Goal: Book appointment/travel/reservation

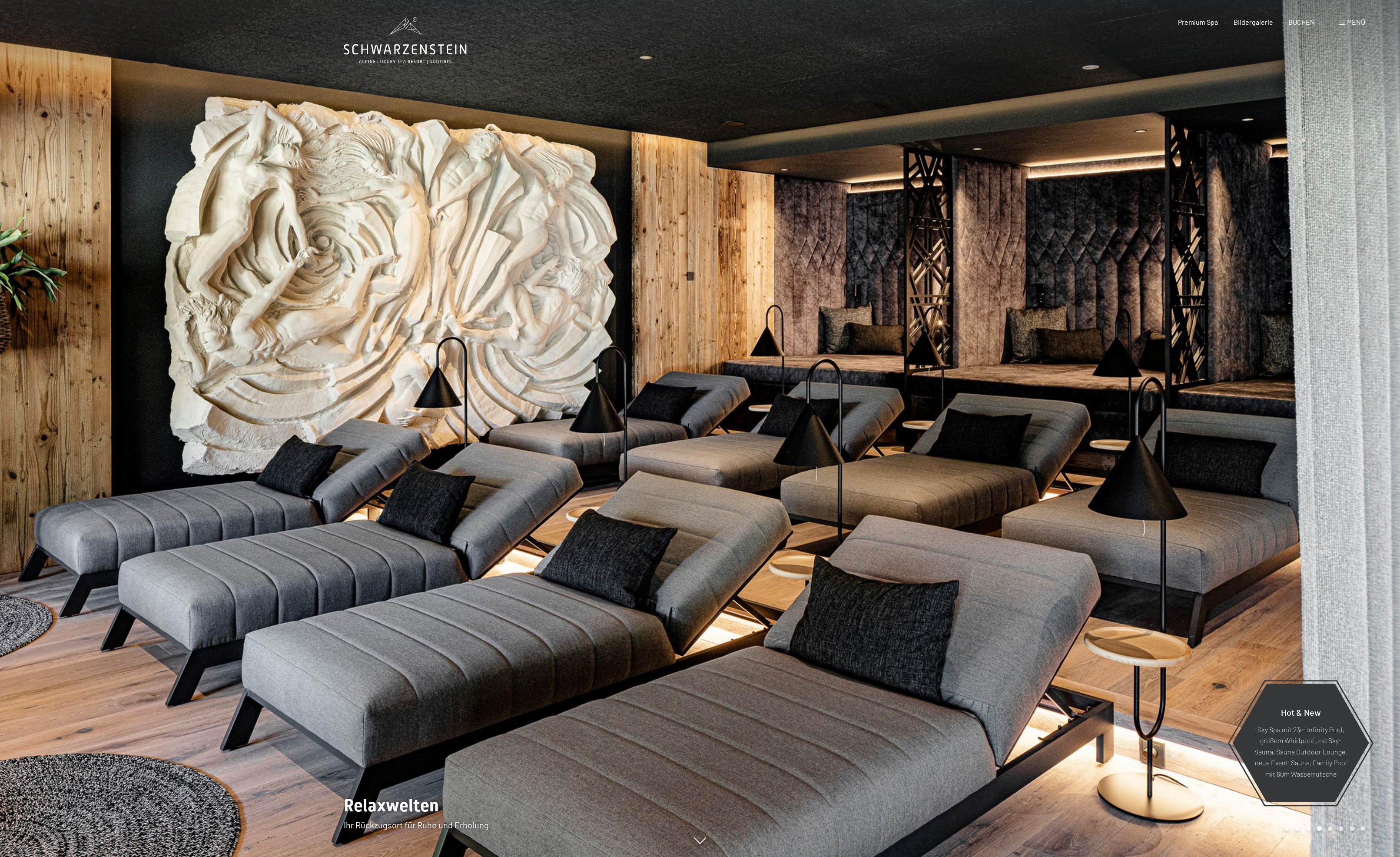
click at [1339, 25] on span at bounding box center [1342, 23] width 6 height 4
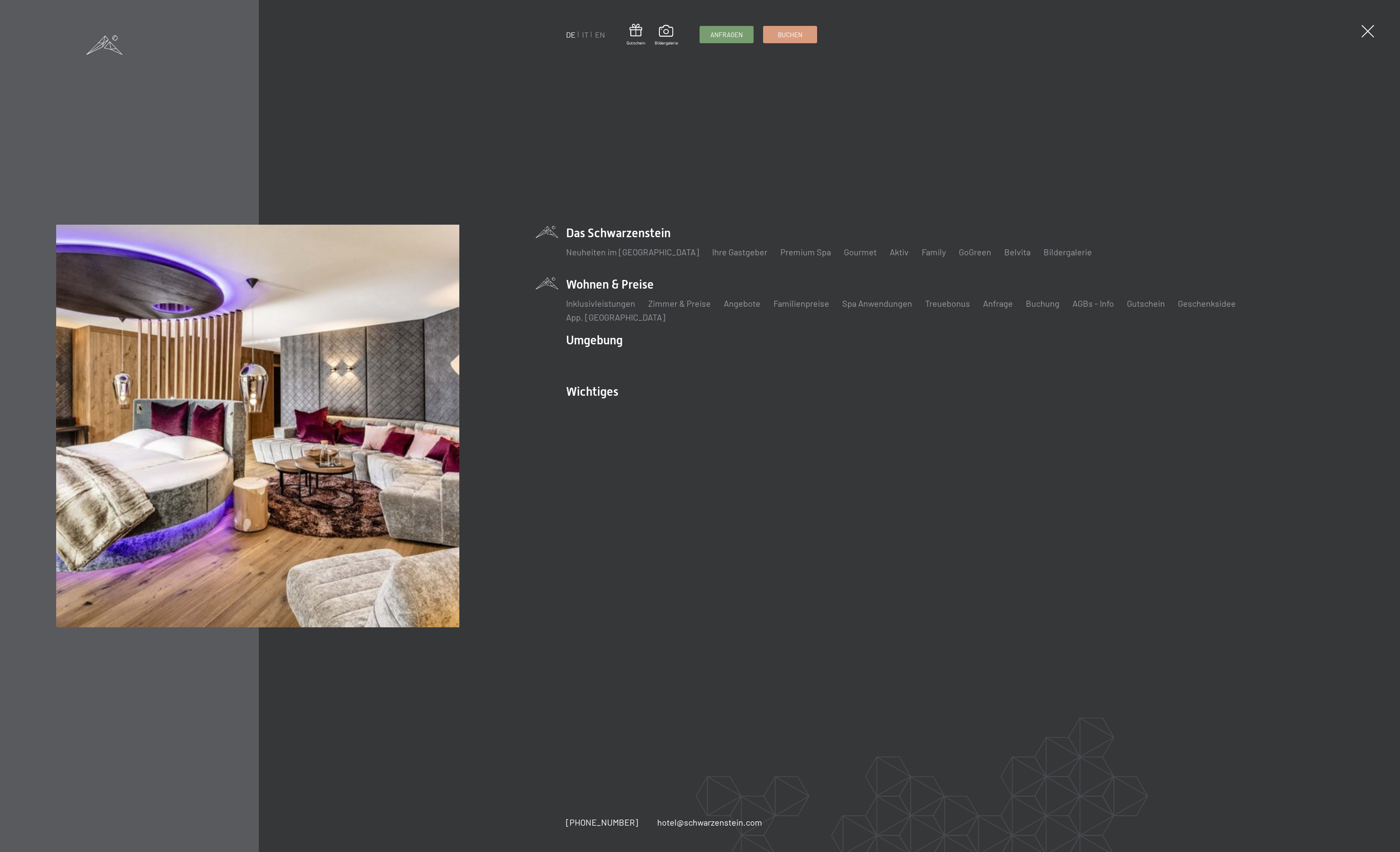
click at [597, 309] on li "Wohnen & Preise Inklusivleistungen Zimmer & Preise Liste Angebote Liste Familie…" at bounding box center [955, 299] width 778 height 47
click at [760, 309] on link "Angebote" at bounding box center [742, 303] width 37 height 10
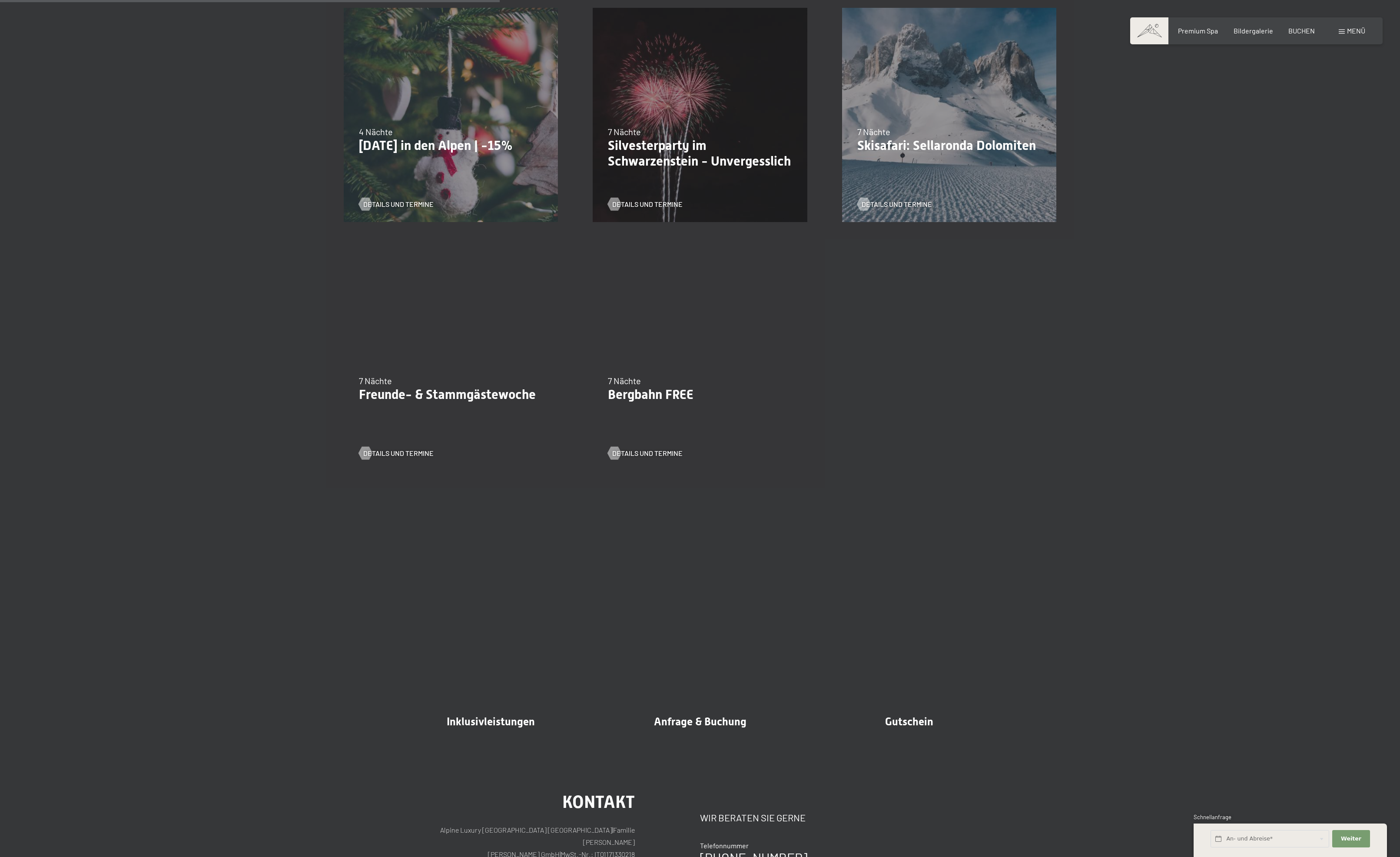
scroll to position [1021, 0]
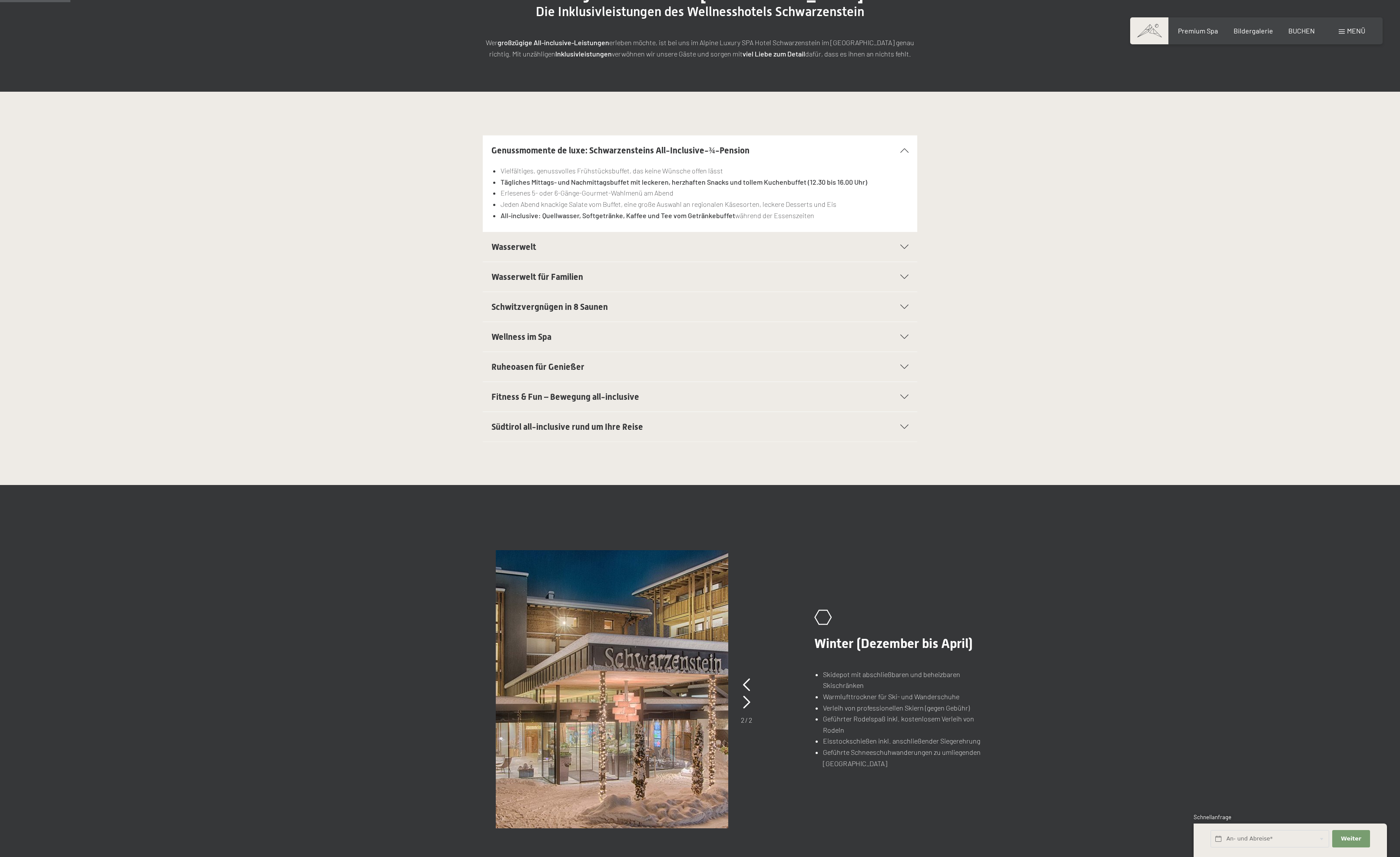
scroll to position [139, 0]
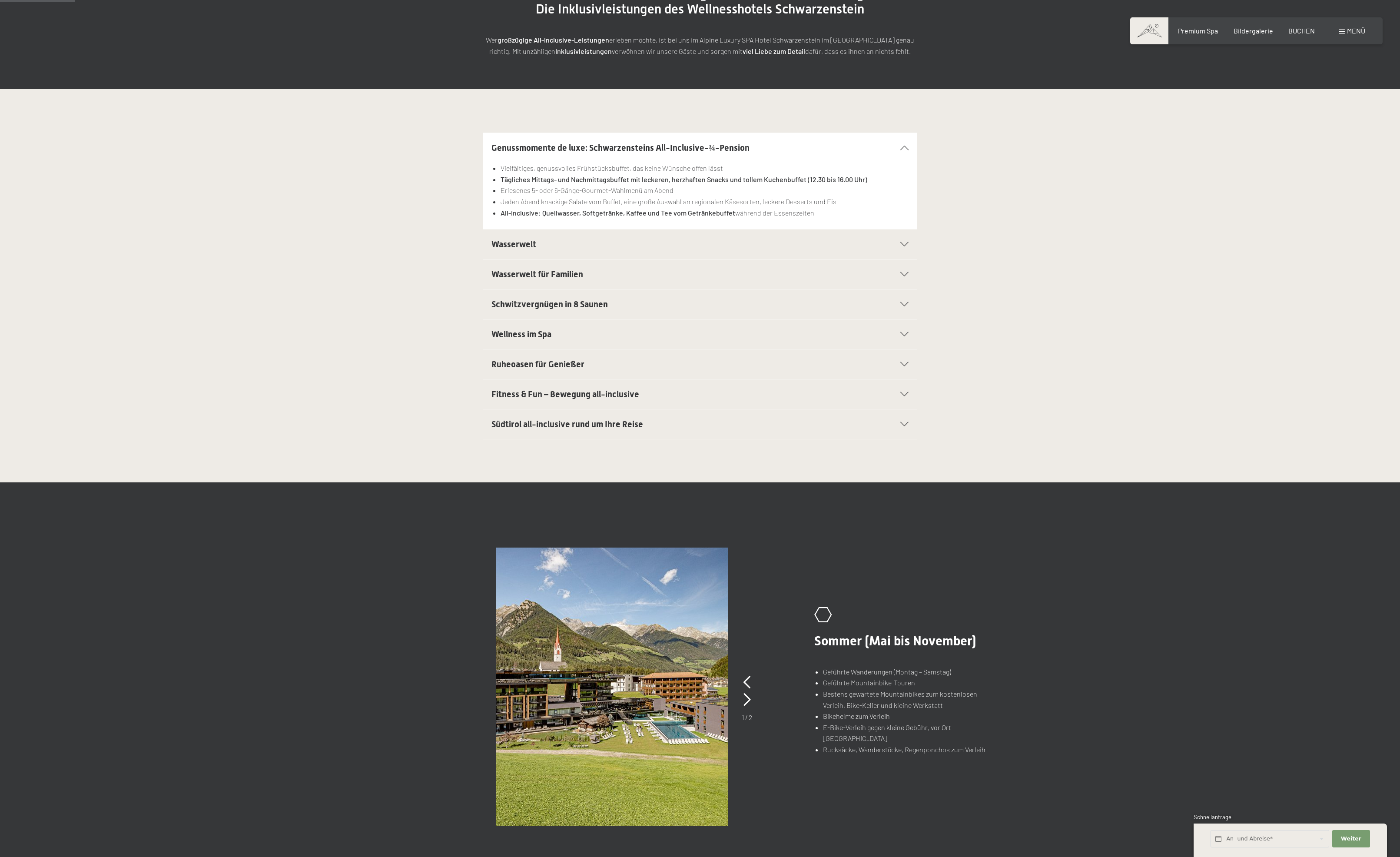
click at [908, 439] on div "Südtirol all-inclusive rund um Ihre Reise" at bounding box center [699, 424] width 417 height 30
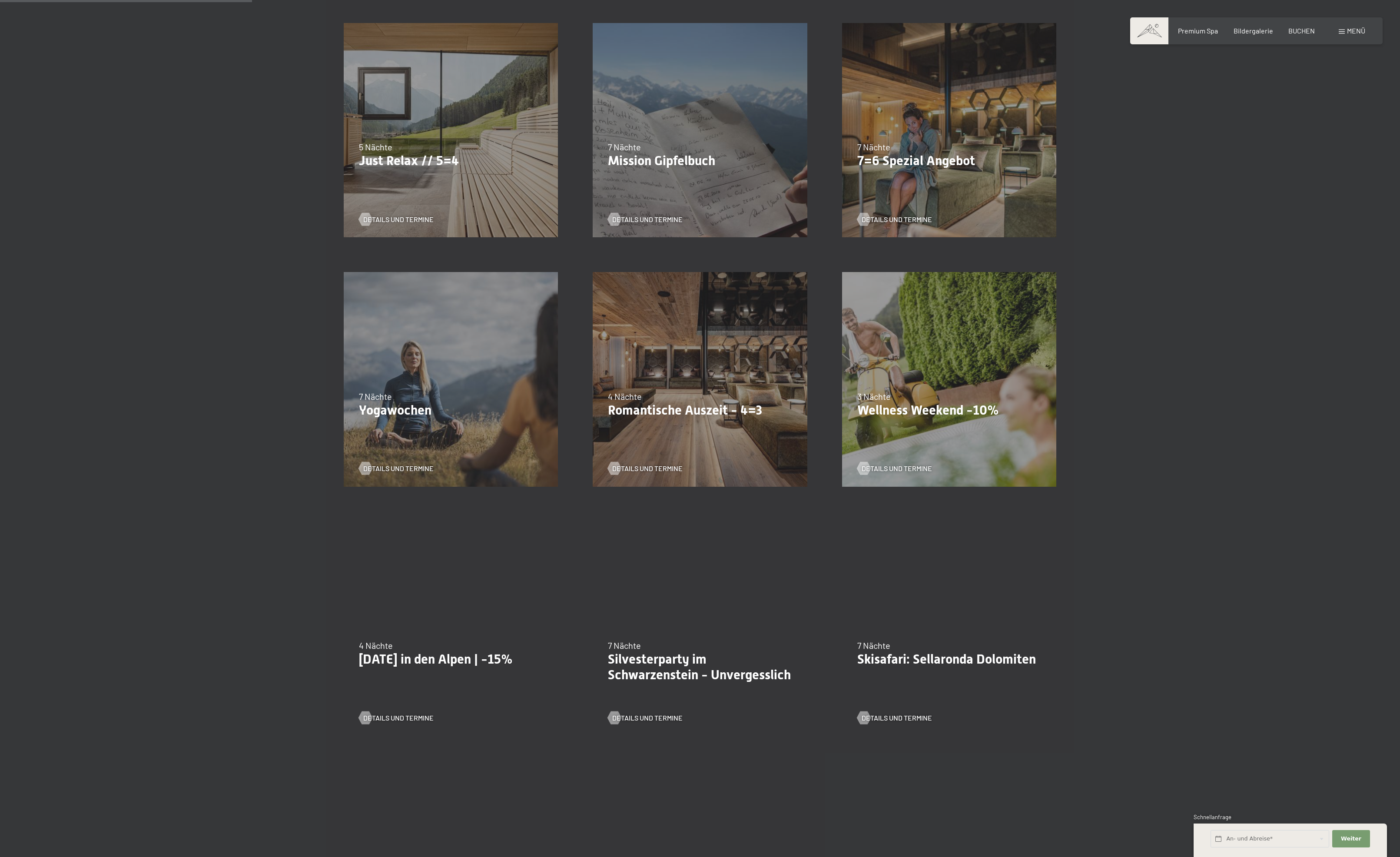
scroll to position [516, 0]
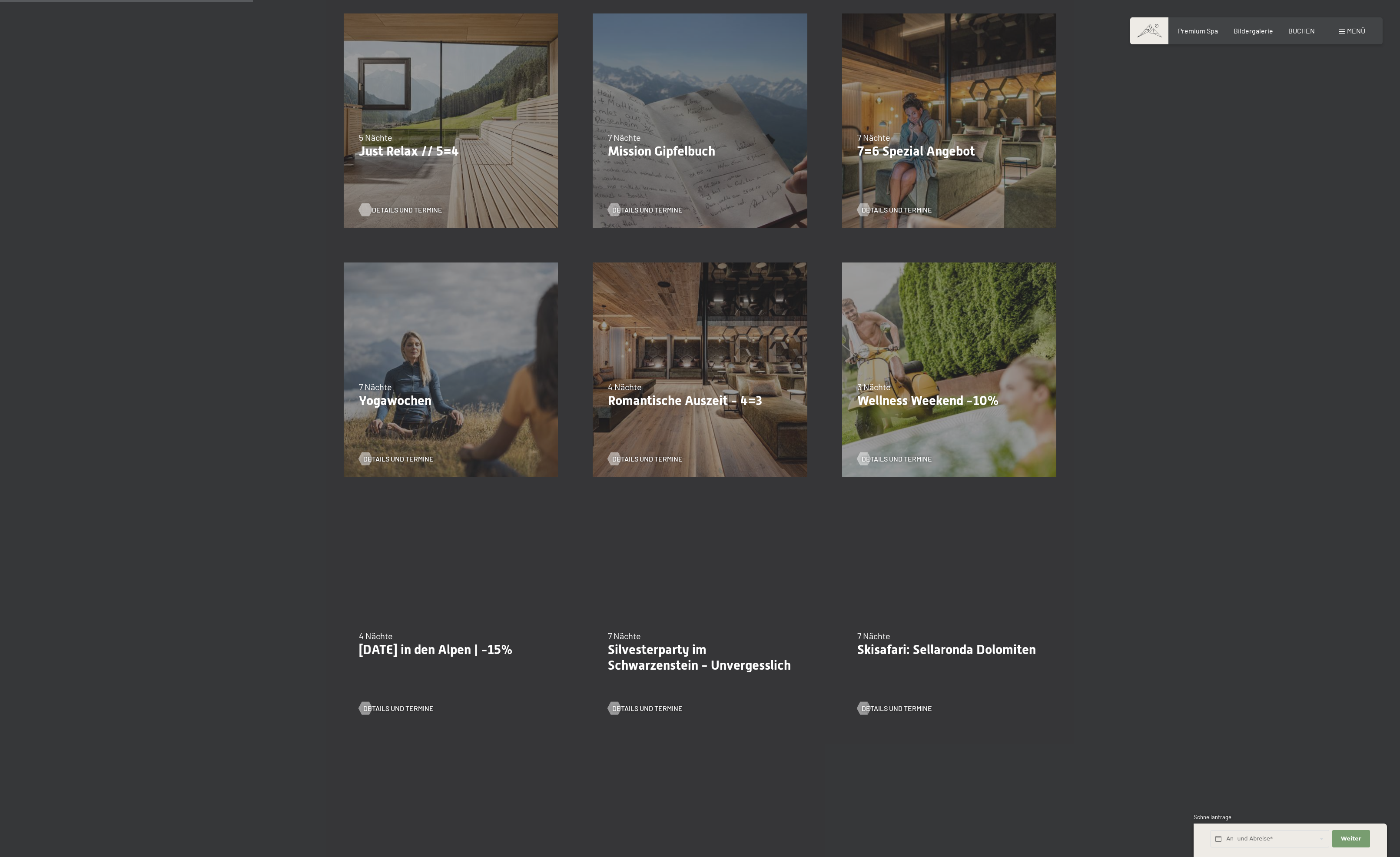
click at [361, 216] on div at bounding box center [365, 210] width 8 height 13
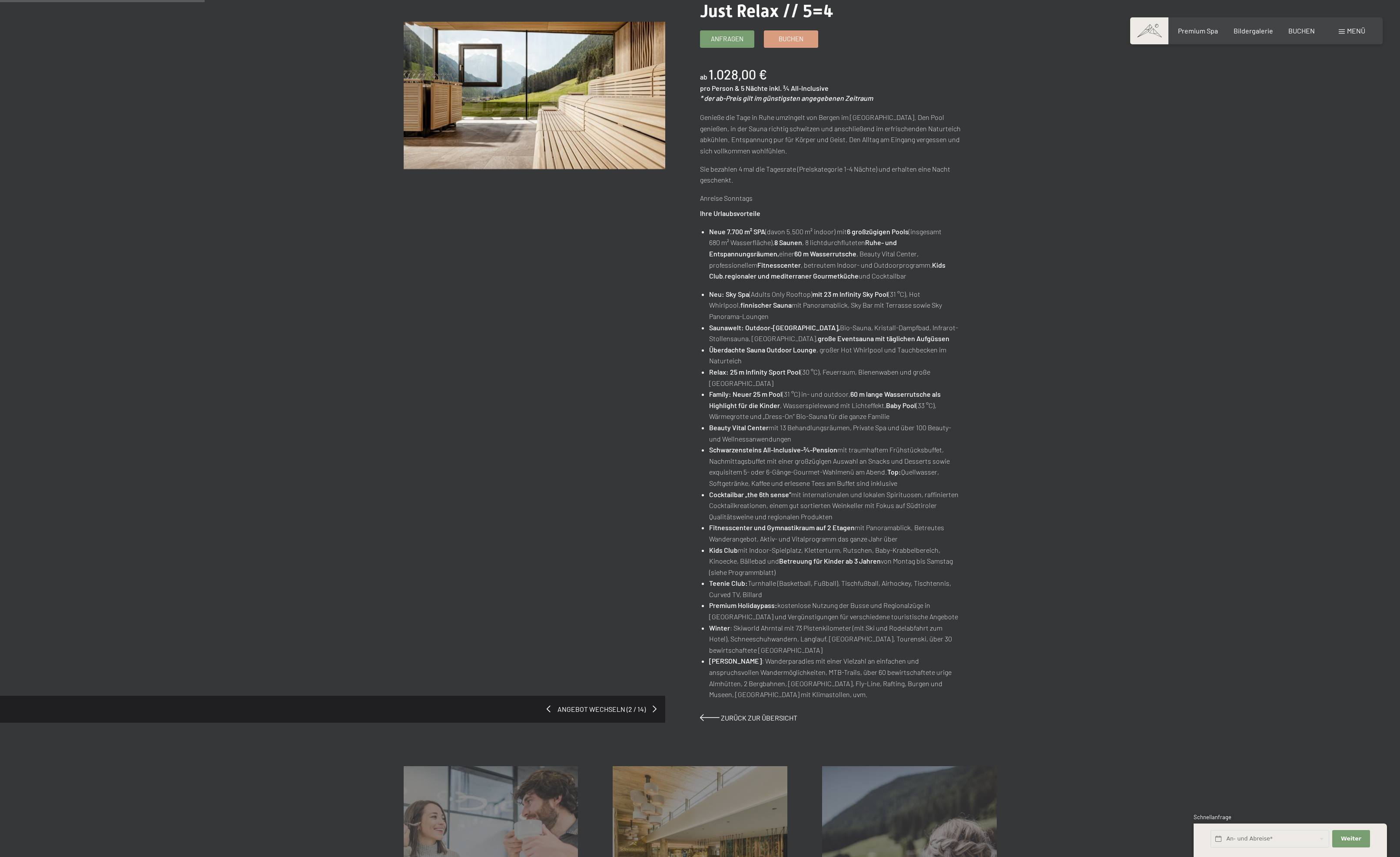
scroll to position [155, 0]
click at [723, 47] on link "Anfragen" at bounding box center [727, 39] width 54 height 16
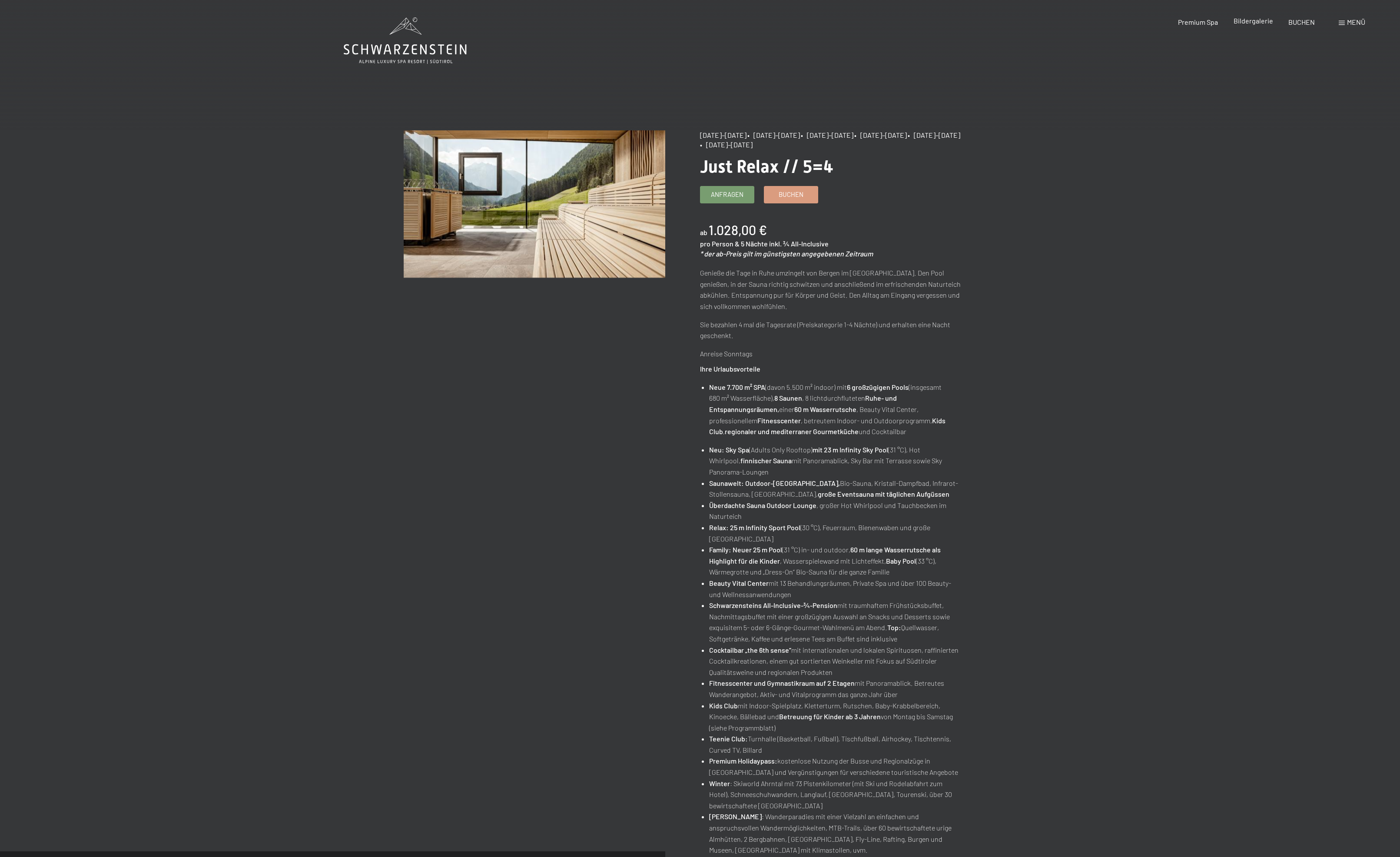
click at [1233, 25] on span "Bildergalerie" at bounding box center [1253, 20] width 39 height 8
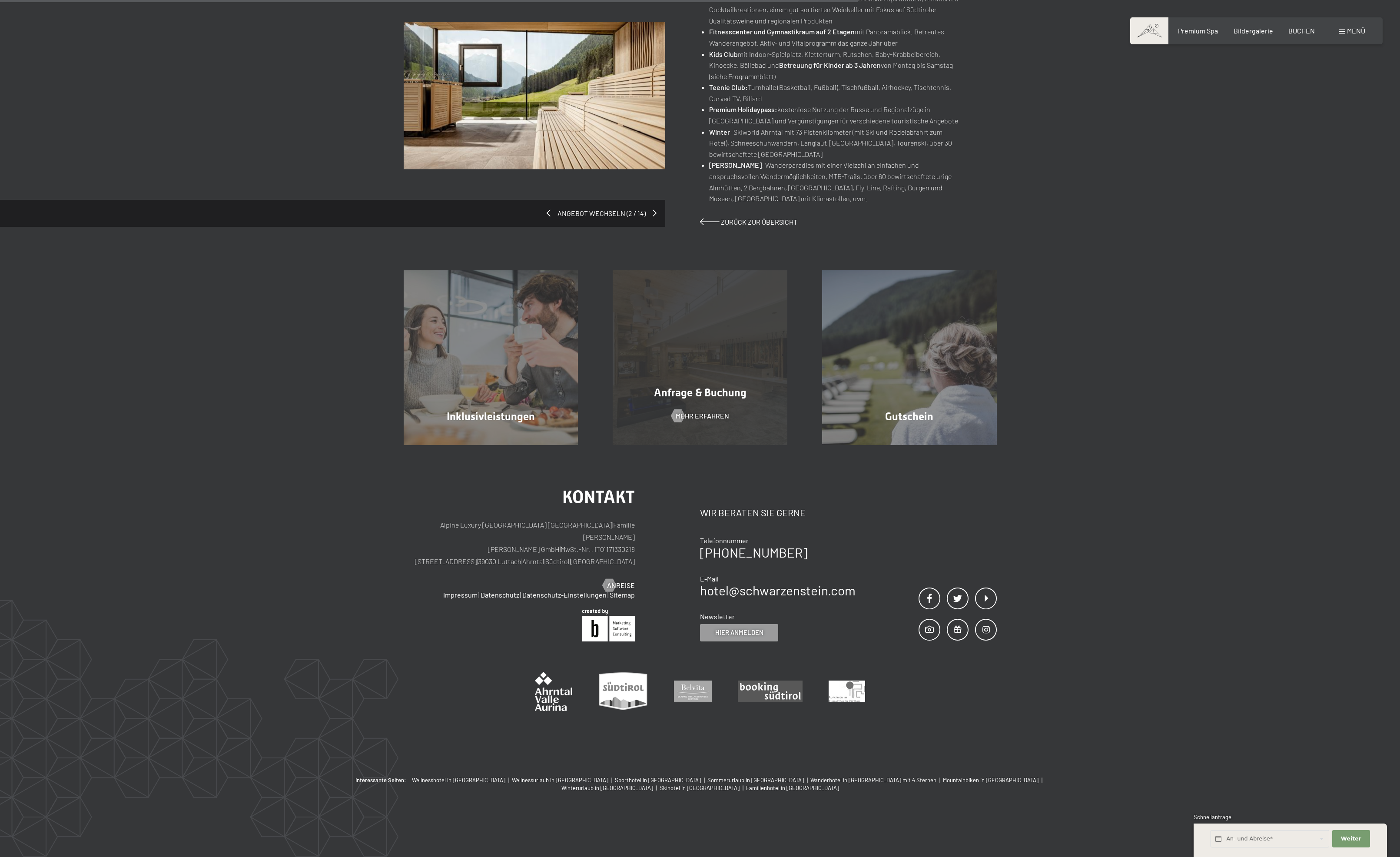
scroll to position [660, 0]
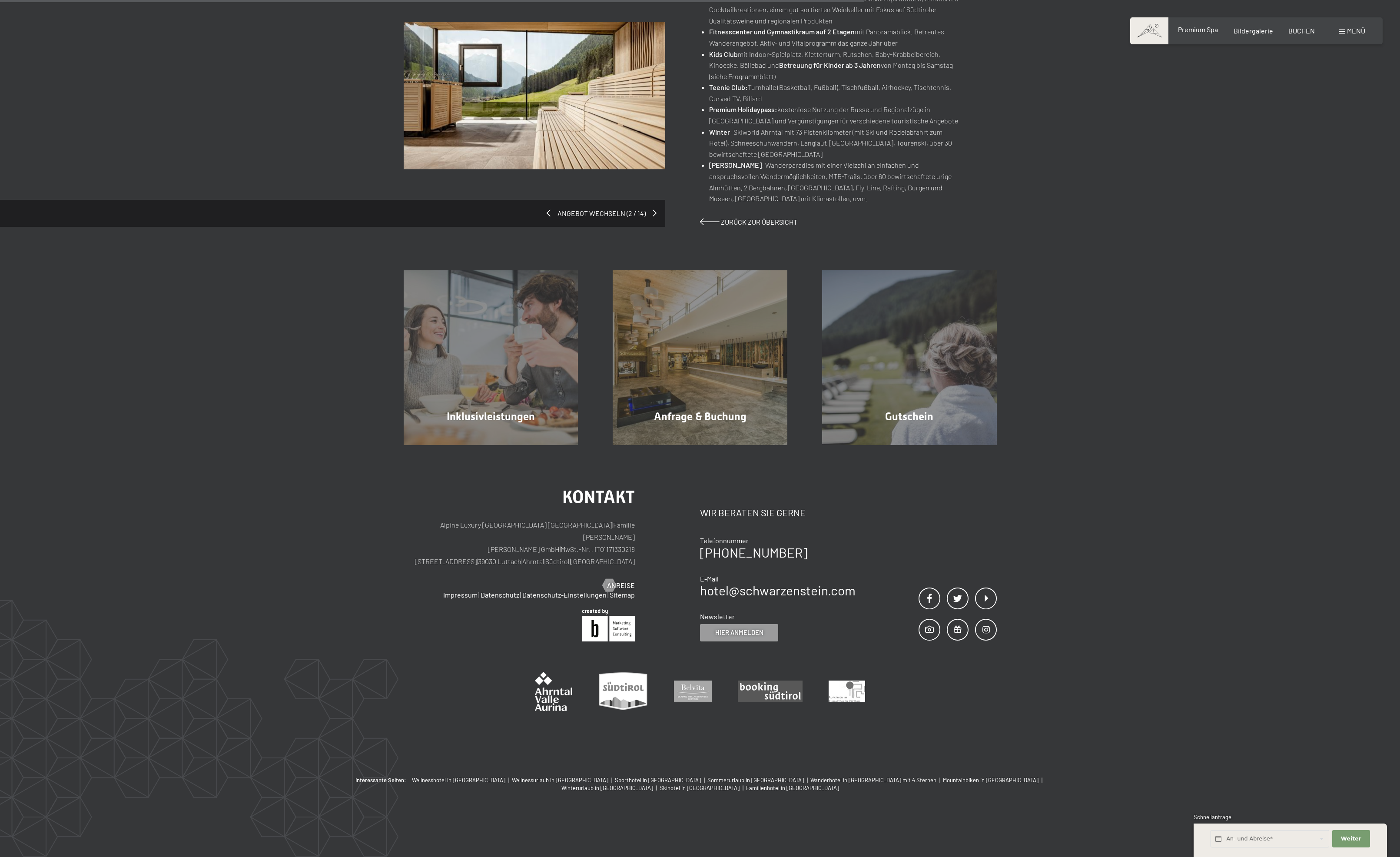
click at [1178, 33] on span "Premium Spa" at bounding box center [1197, 29] width 40 height 8
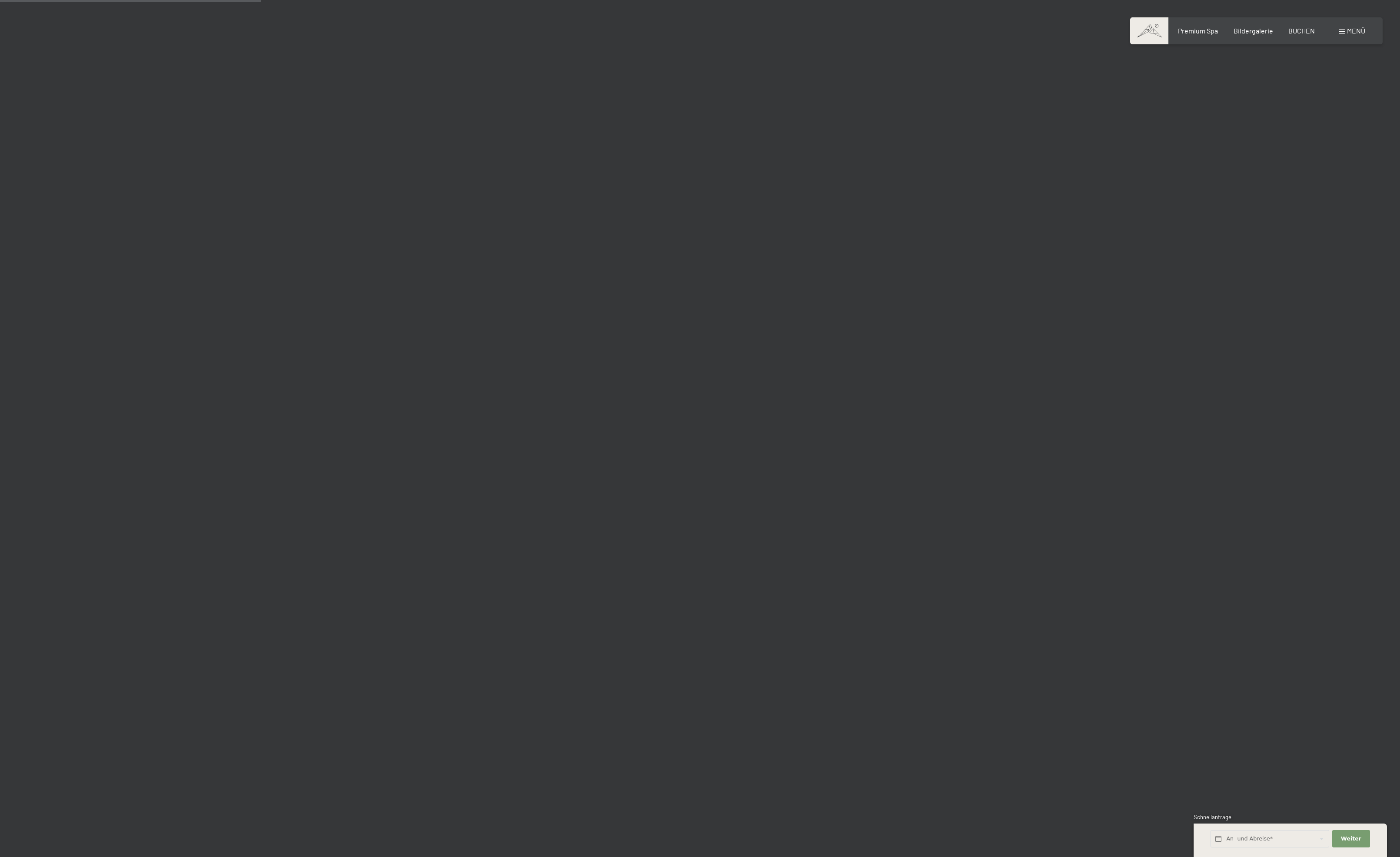
scroll to position [3620, 0]
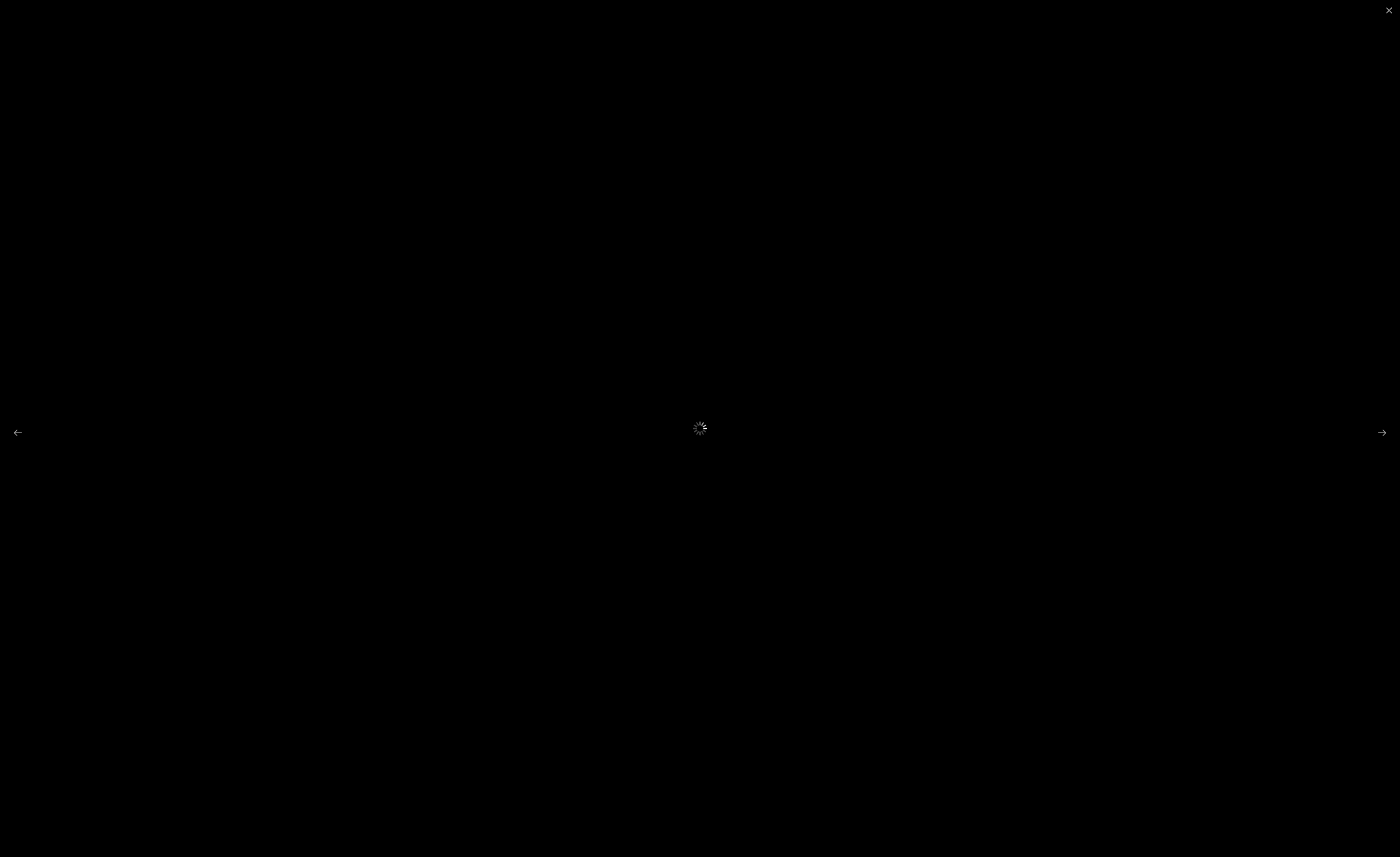
click at [698, 565] on img at bounding box center [700, 427] width 556 height 370
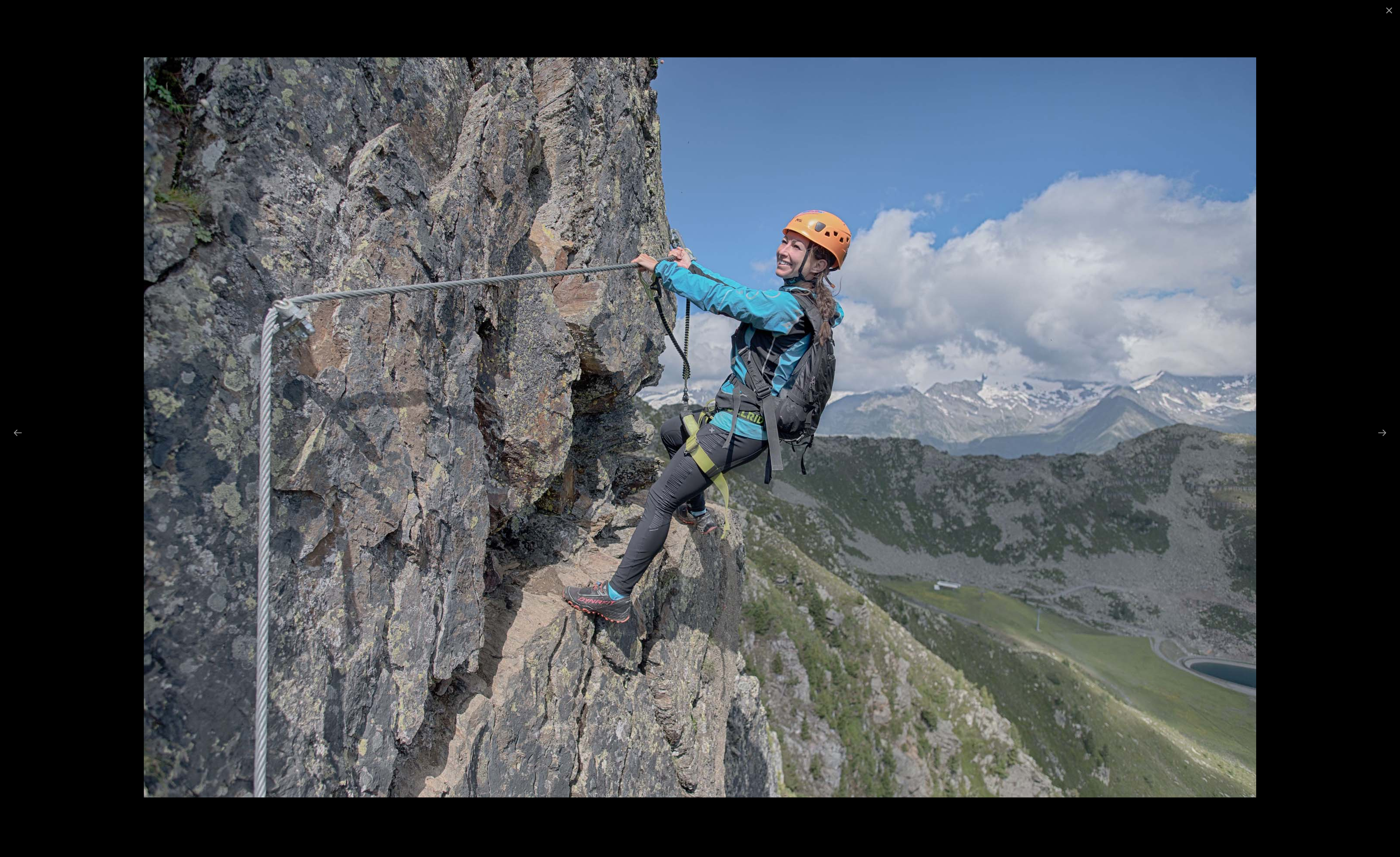
scroll to position [4062, 0]
click at [1384, 430] on button "Next slide" at bounding box center [1381, 432] width 18 height 17
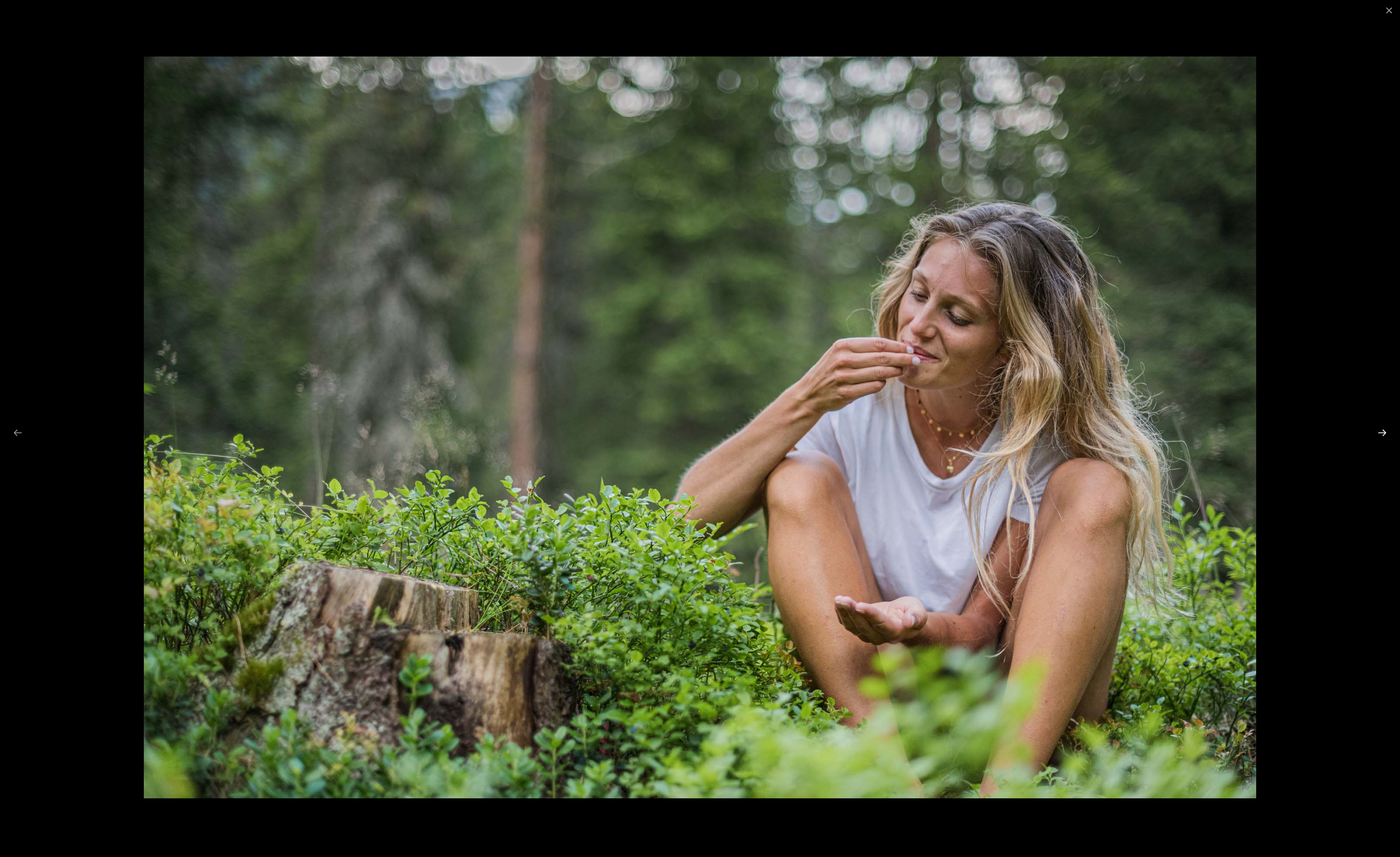
click at [1385, 430] on button "Next slide" at bounding box center [1381, 432] width 18 height 17
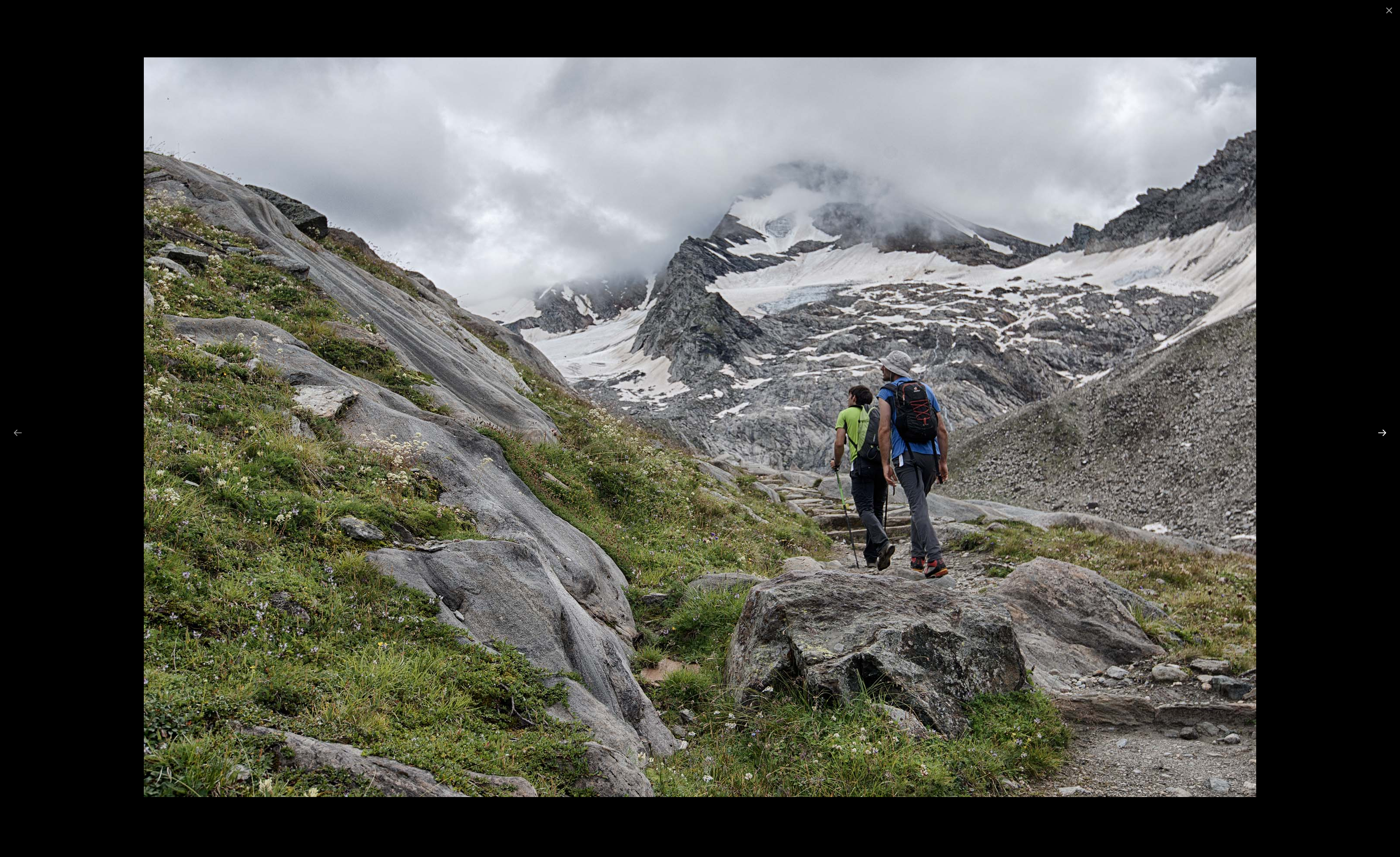
click at [1385, 430] on button "Next slide" at bounding box center [1381, 432] width 18 height 17
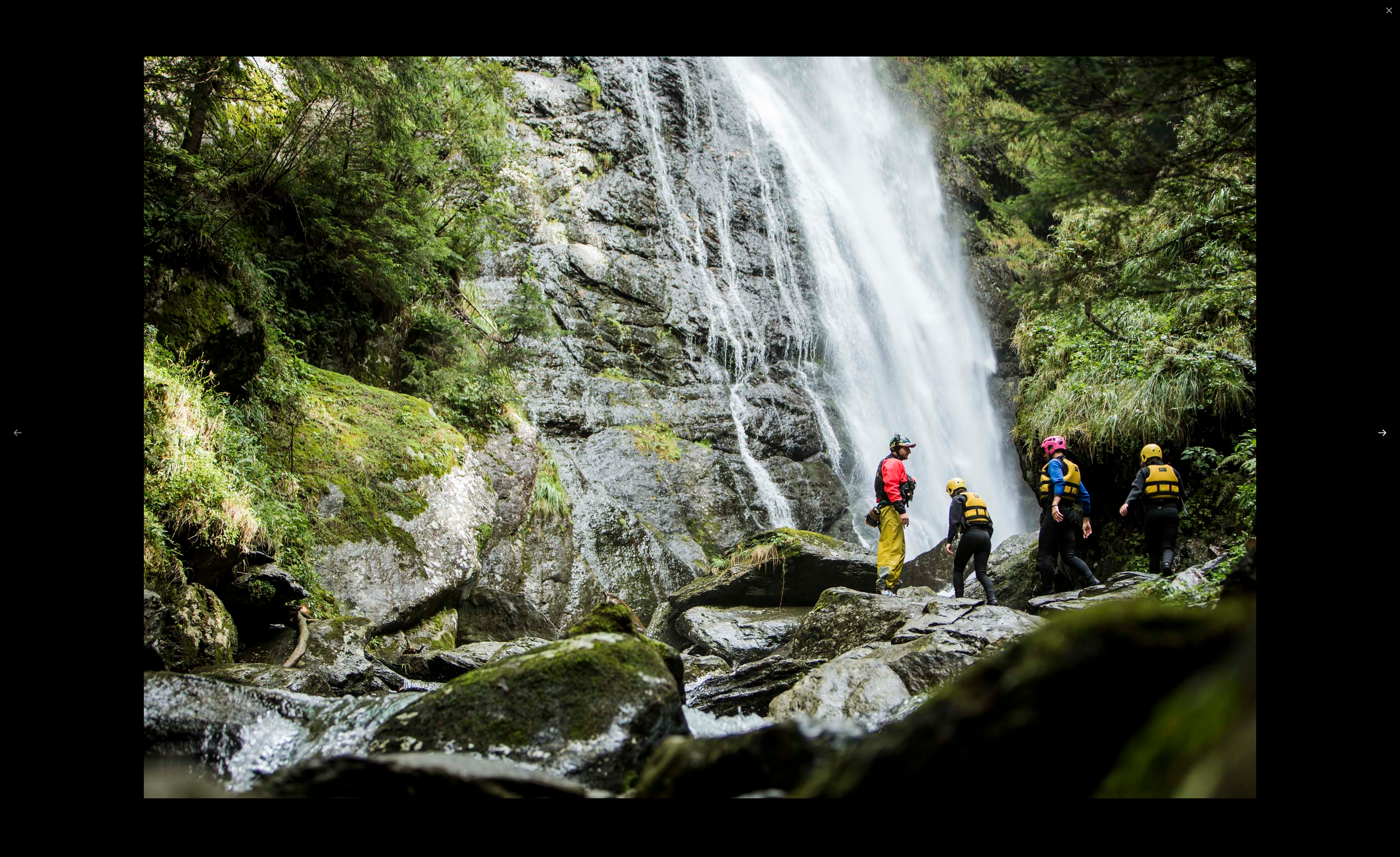
click at [1385, 430] on button "Next slide" at bounding box center [1381, 432] width 18 height 17
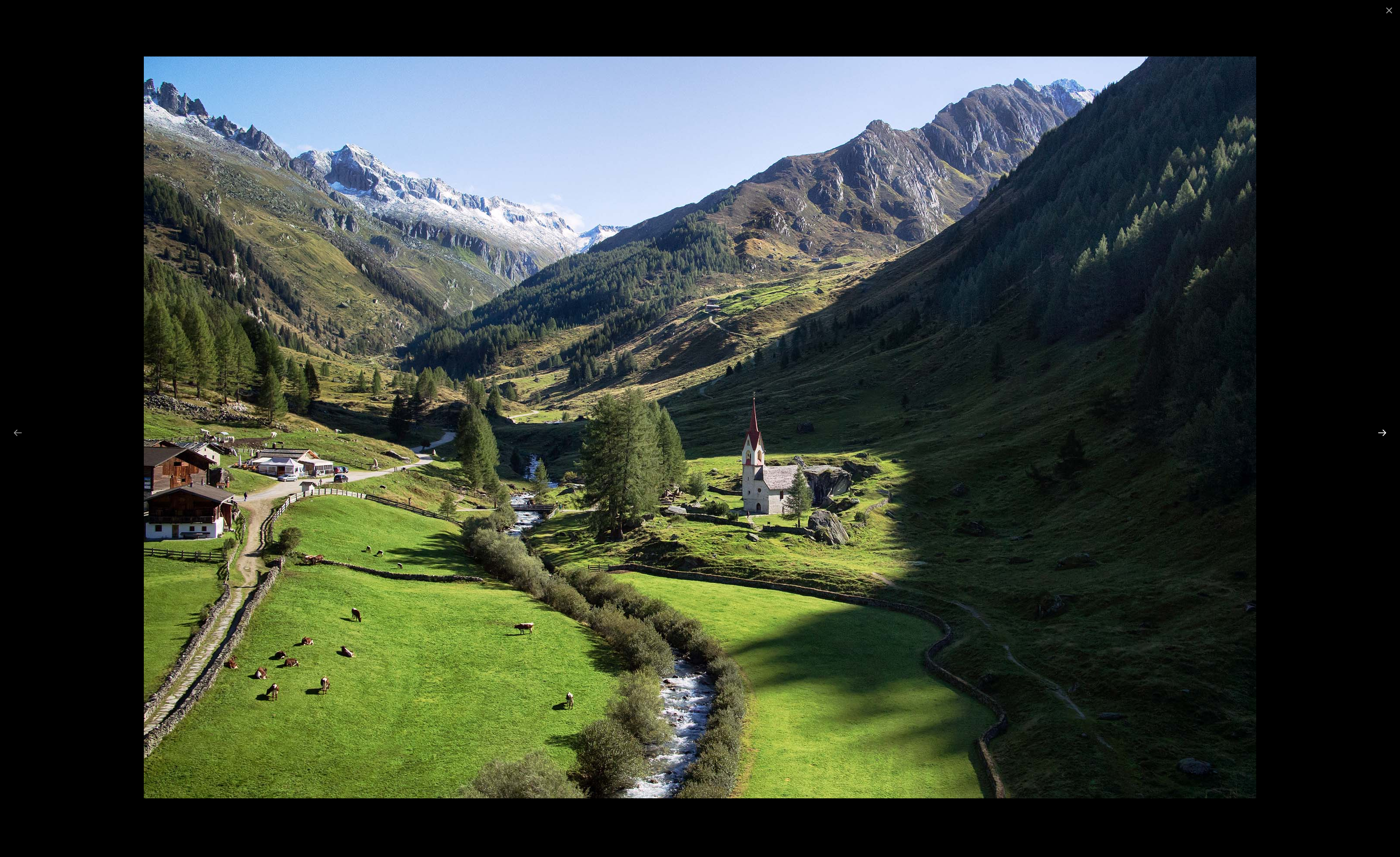
click at [1385, 430] on button "Next slide" at bounding box center [1381, 432] width 18 height 17
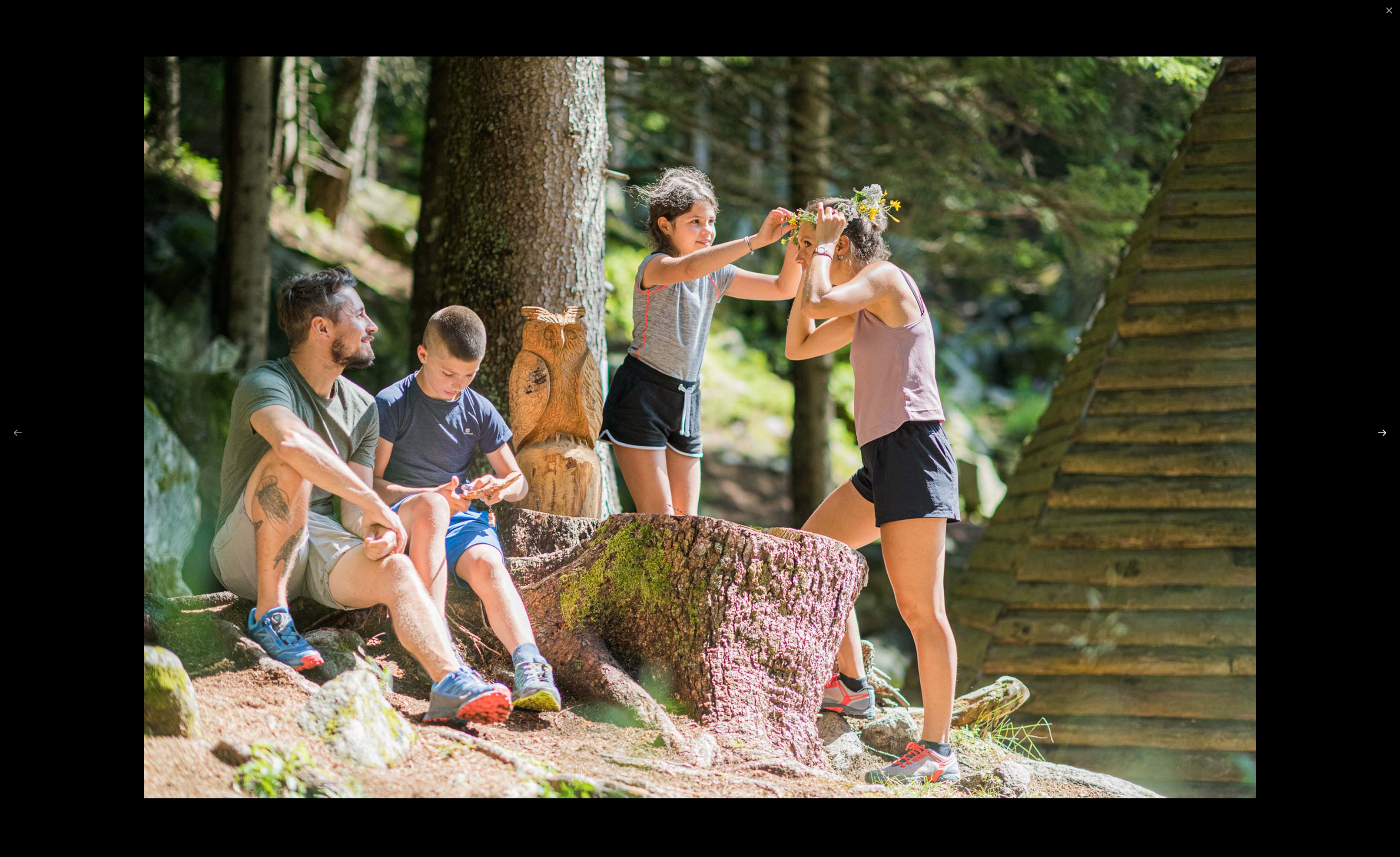
click at [1385, 430] on button "Next slide" at bounding box center [1381, 432] width 18 height 17
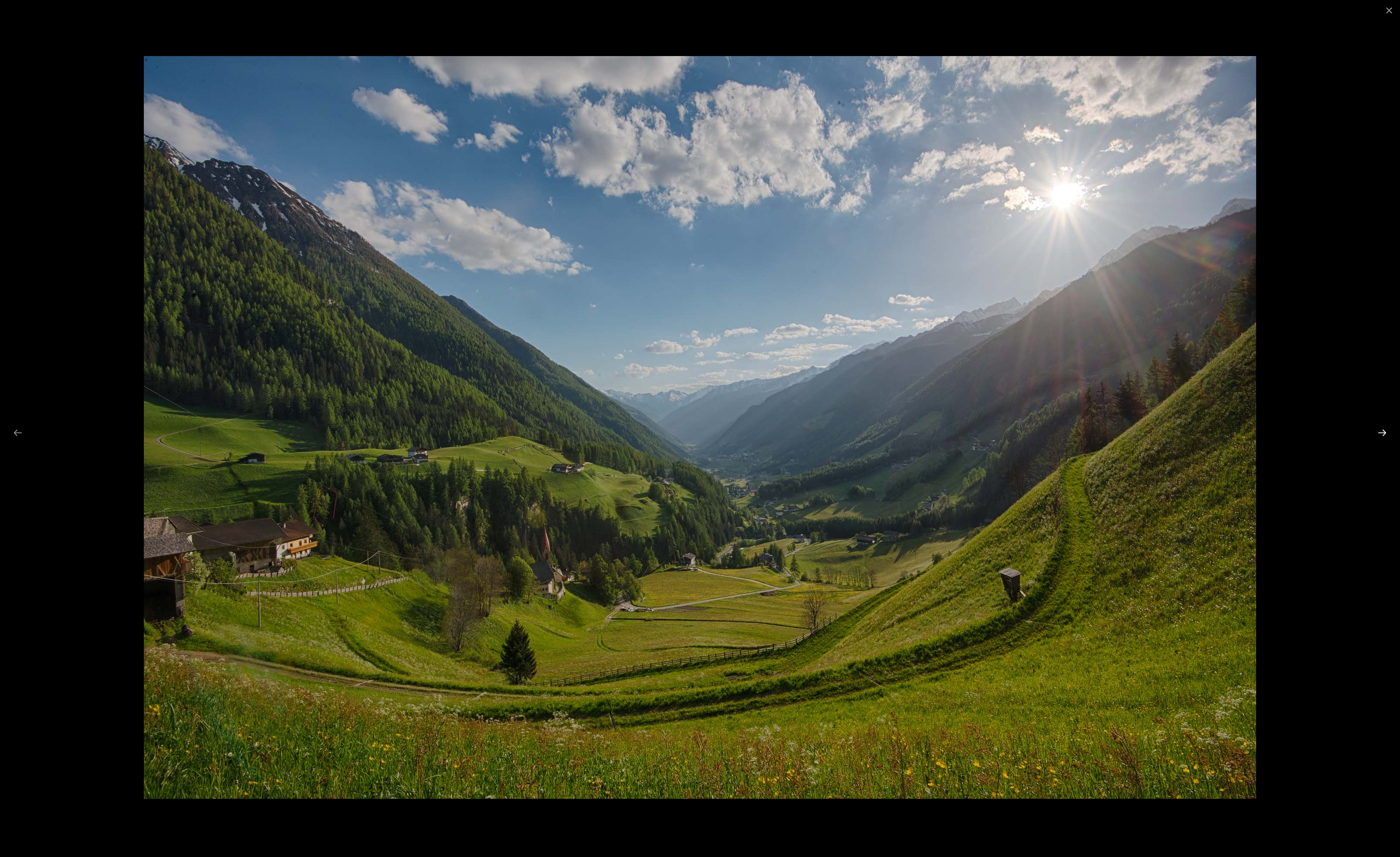
click at [1385, 430] on button "Next slide" at bounding box center [1381, 432] width 18 height 17
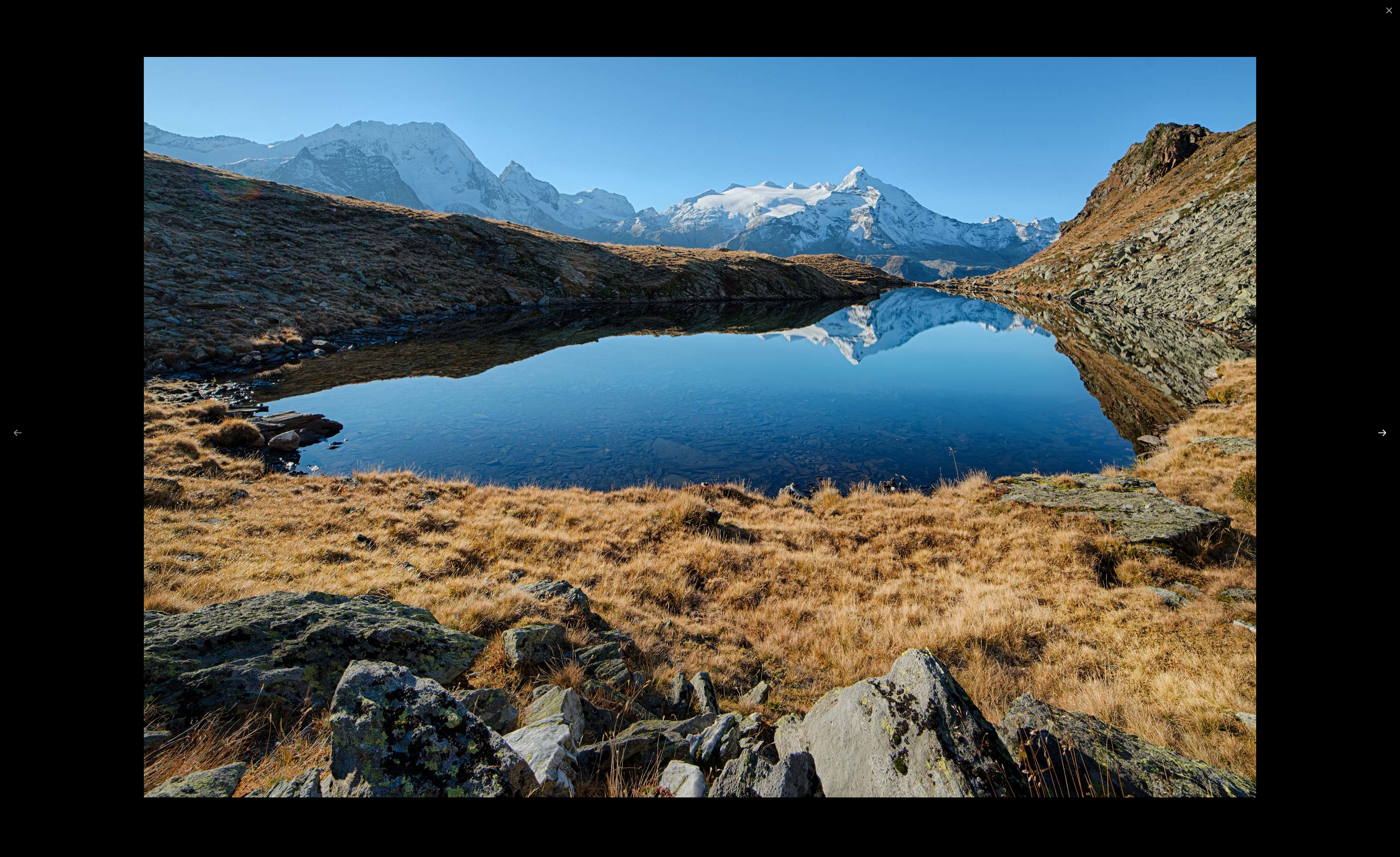
click at [1385, 430] on button "Next slide" at bounding box center [1381, 432] width 18 height 17
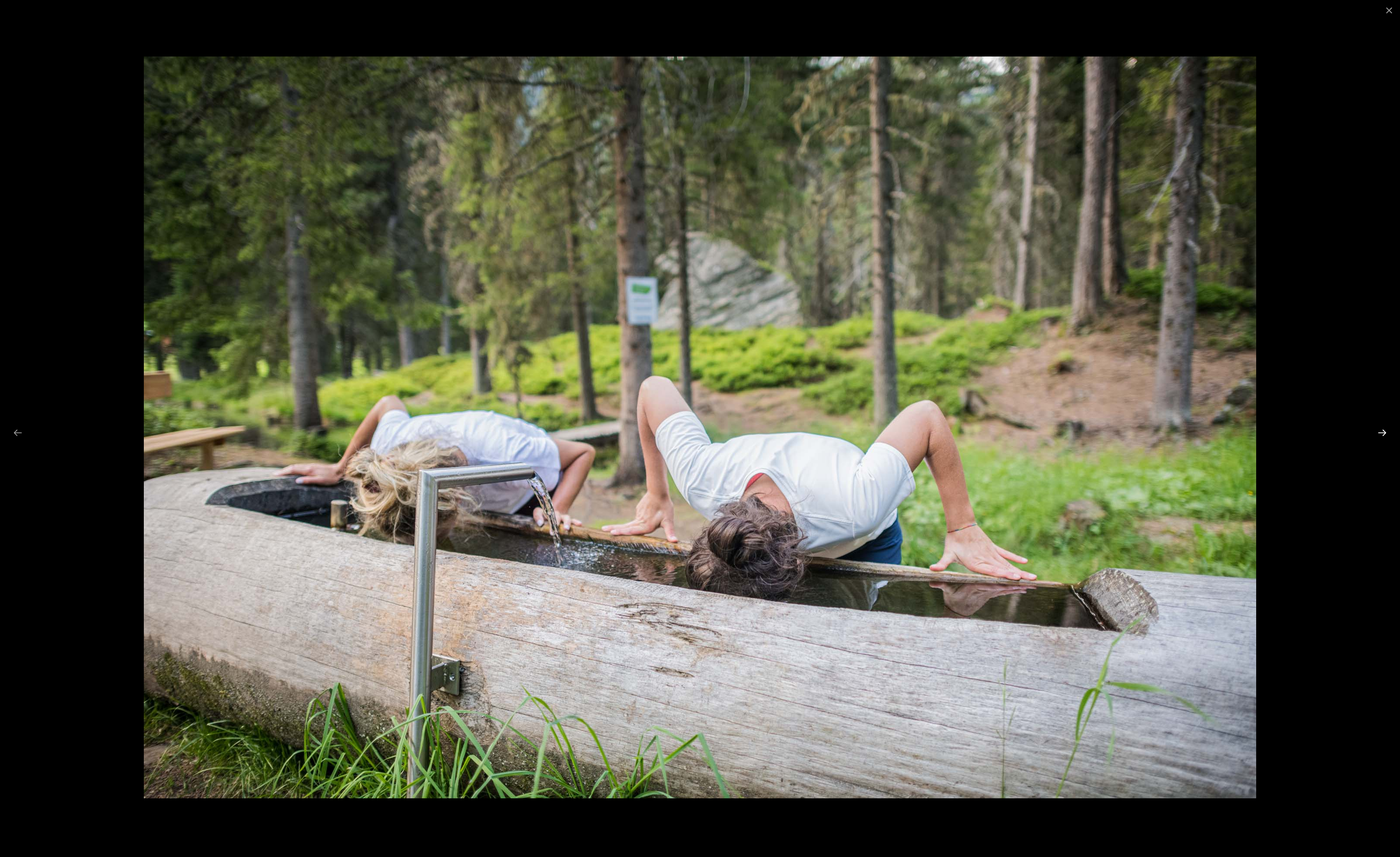
click at [1385, 430] on button "Next slide" at bounding box center [1381, 432] width 18 height 17
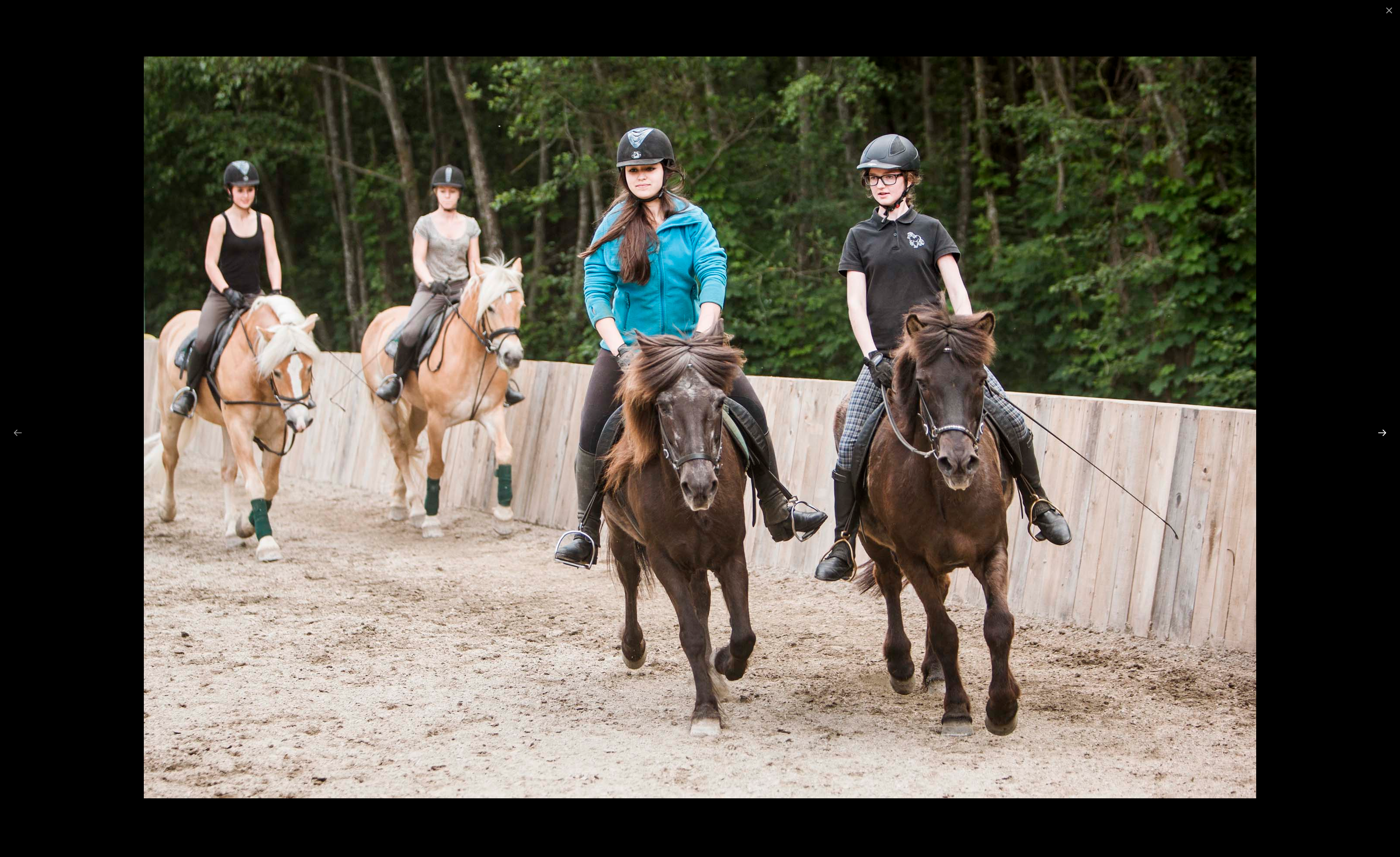
click at [1385, 430] on button "Next slide" at bounding box center [1381, 432] width 18 height 17
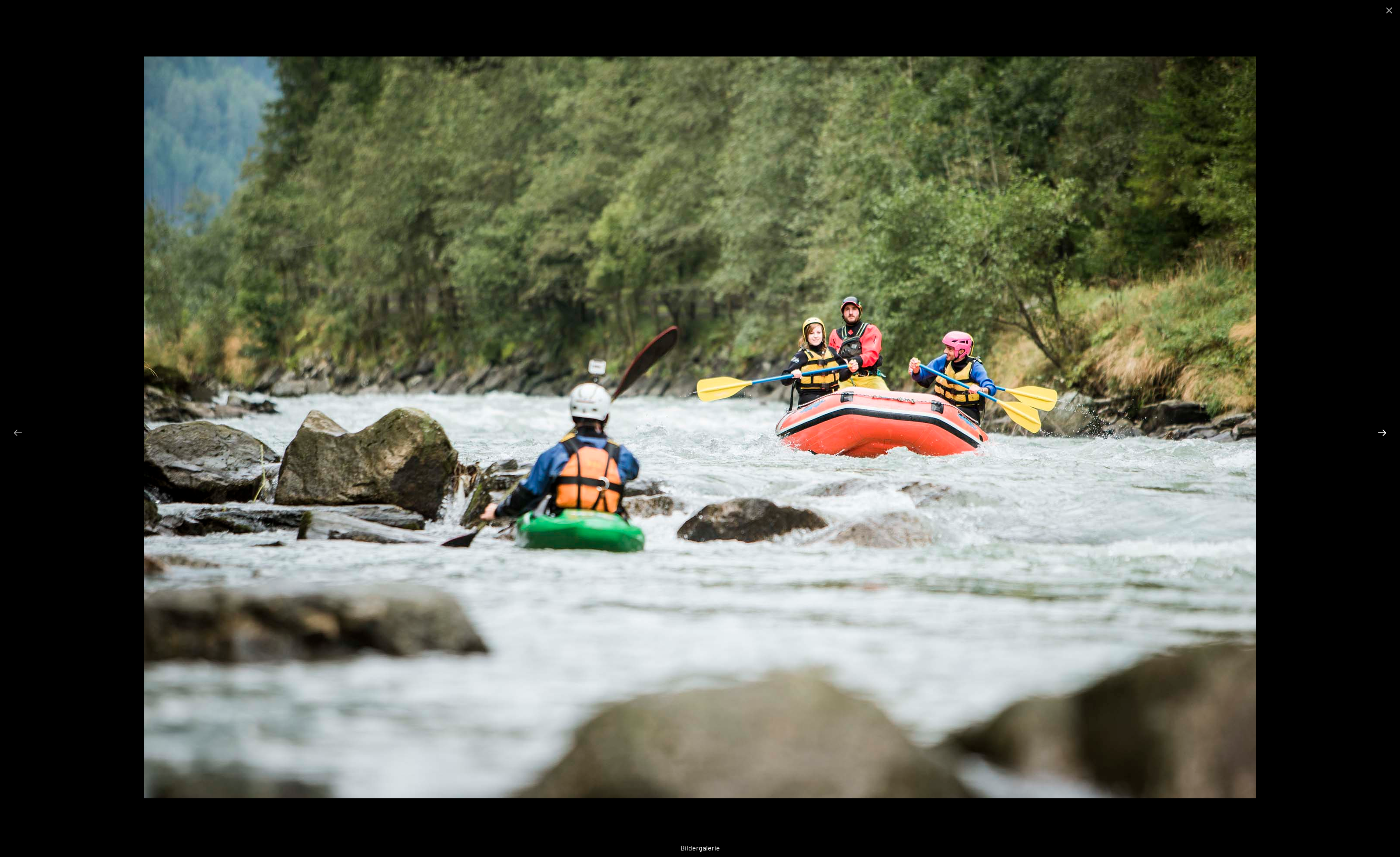
click at [1385, 430] on button "Next slide" at bounding box center [1381, 432] width 18 height 17
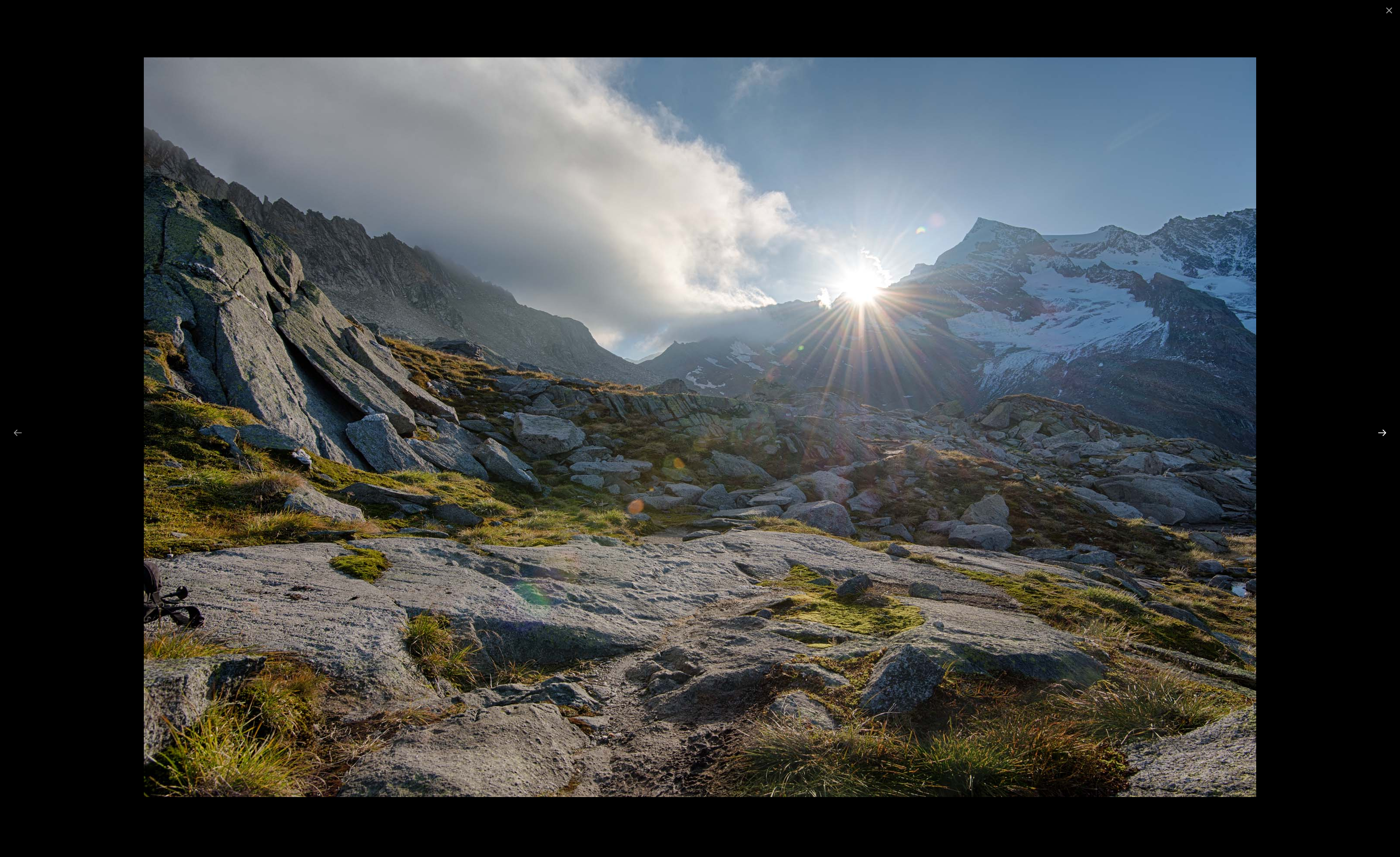
click at [1385, 430] on button "Next slide" at bounding box center [1381, 432] width 18 height 17
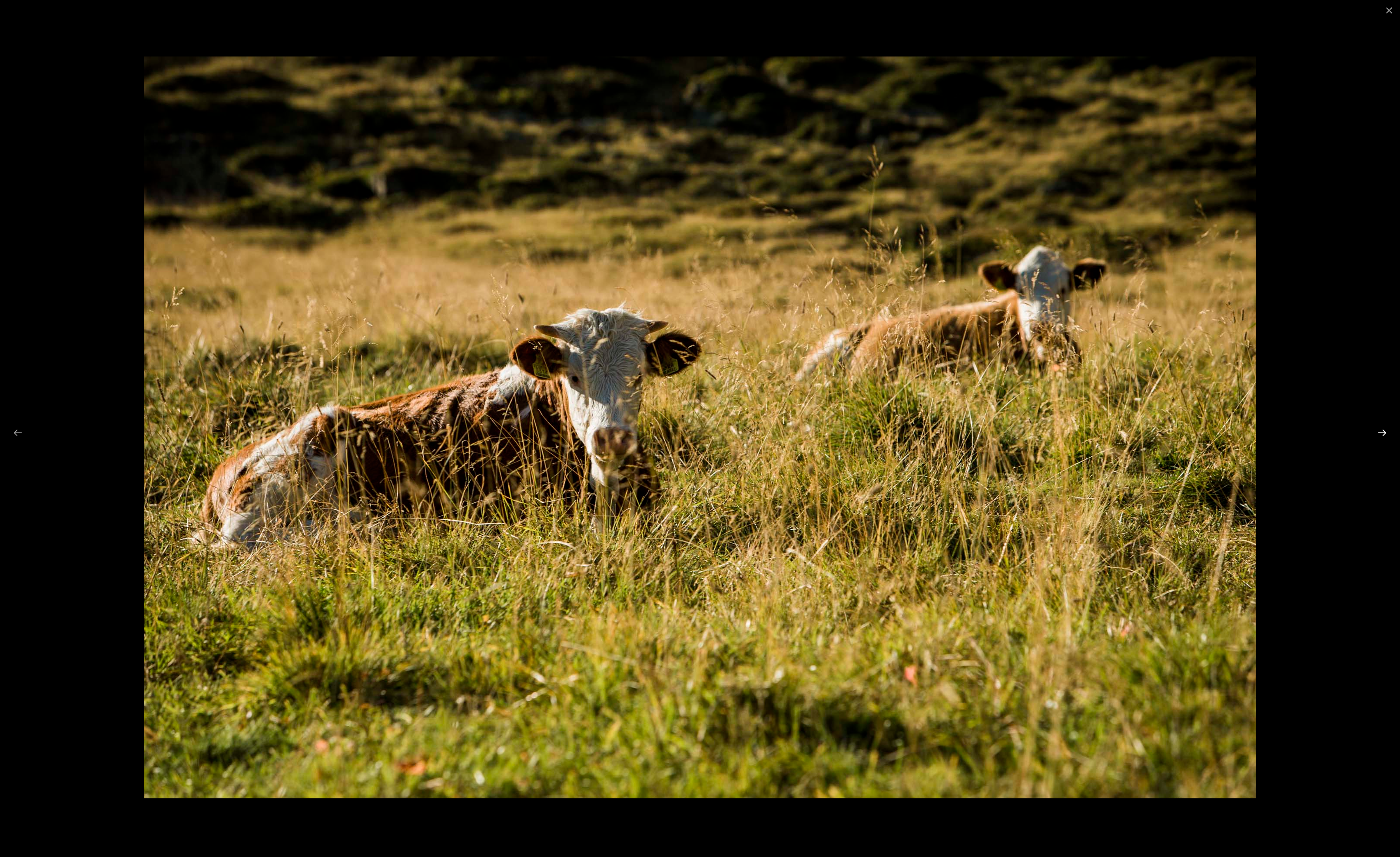
click at [1385, 430] on button "Next slide" at bounding box center [1381, 432] width 18 height 17
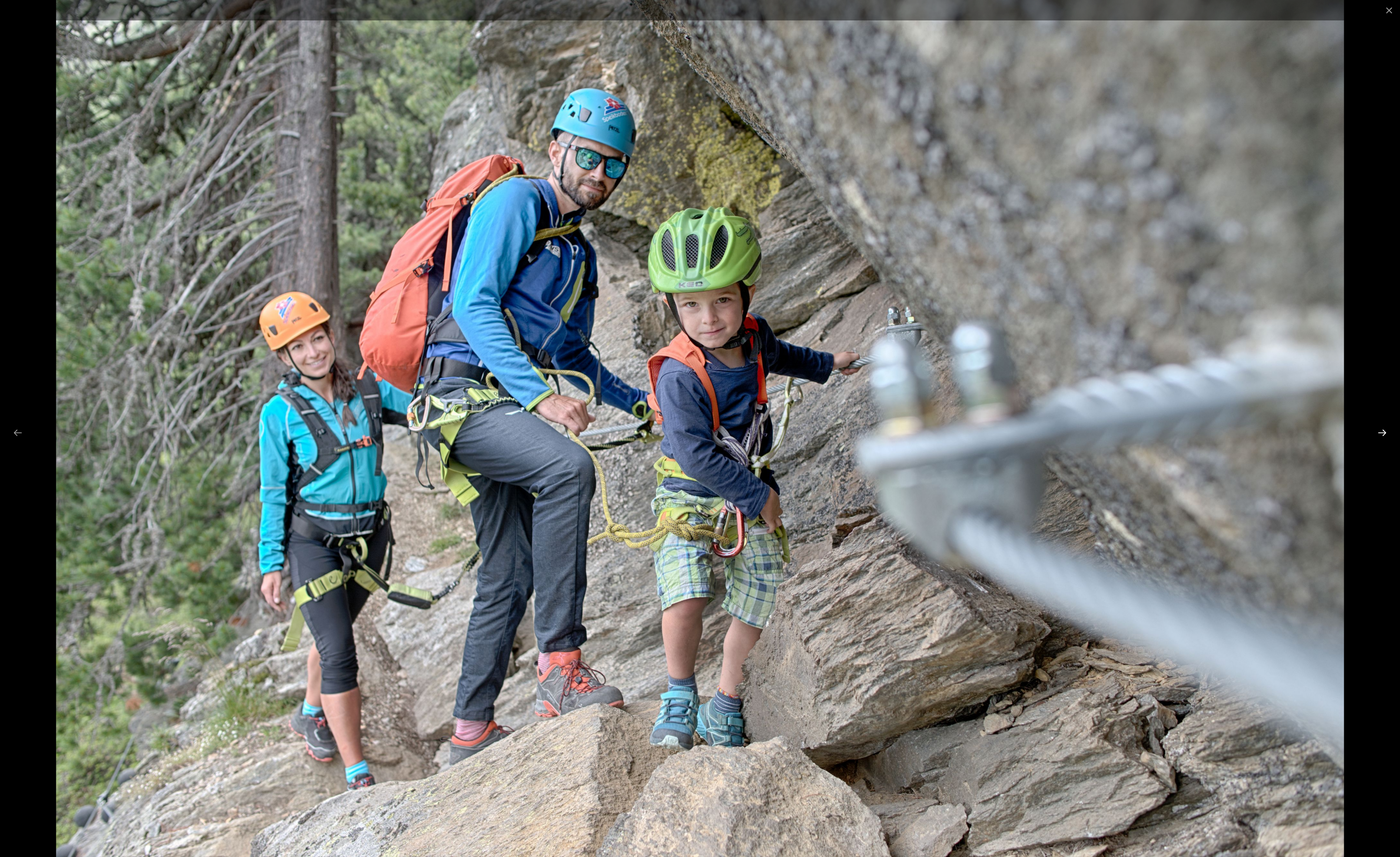
click at [1385, 430] on button "Next slide" at bounding box center [1381, 432] width 18 height 17
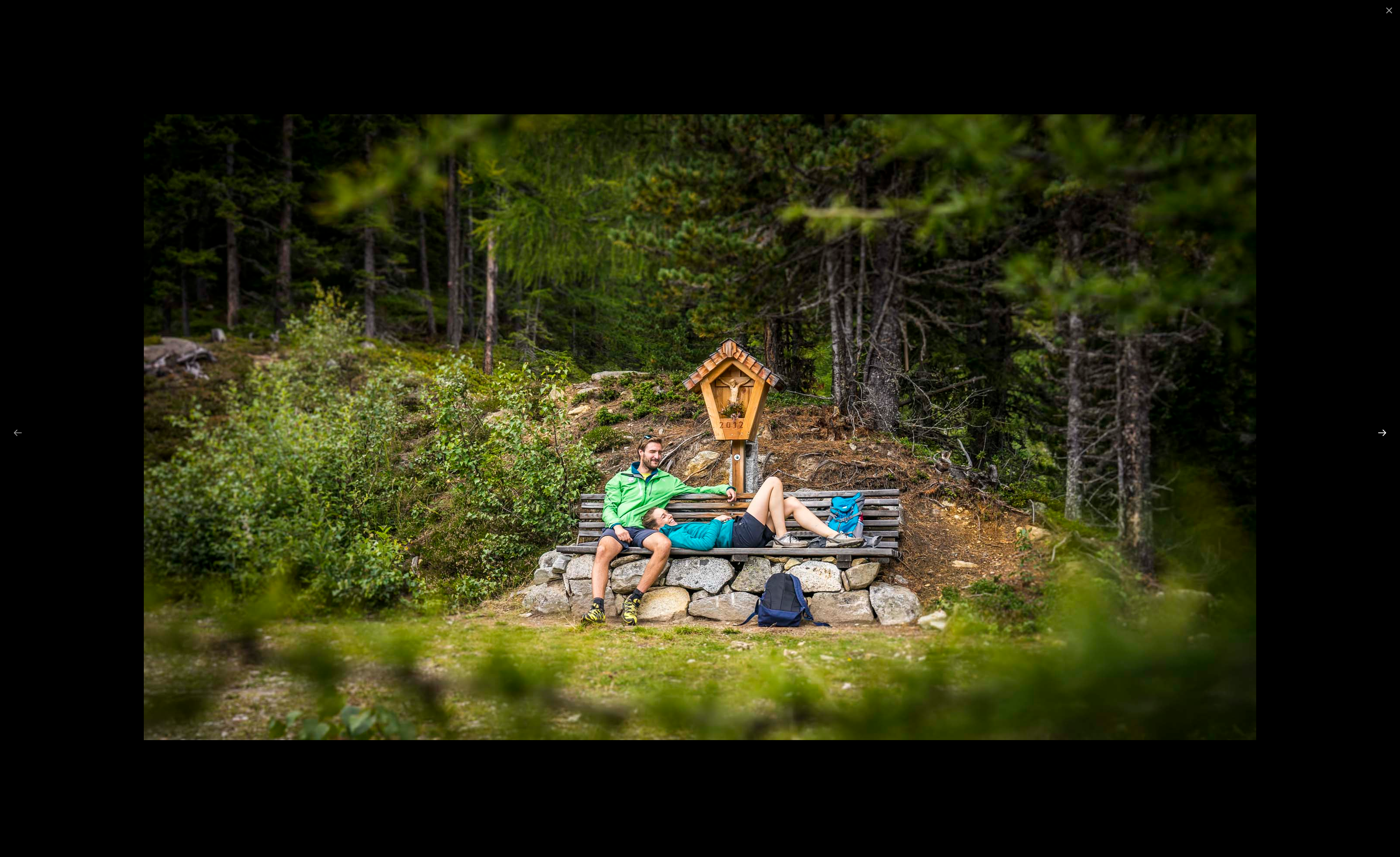
click at [1385, 430] on button "Next slide" at bounding box center [1381, 432] width 18 height 17
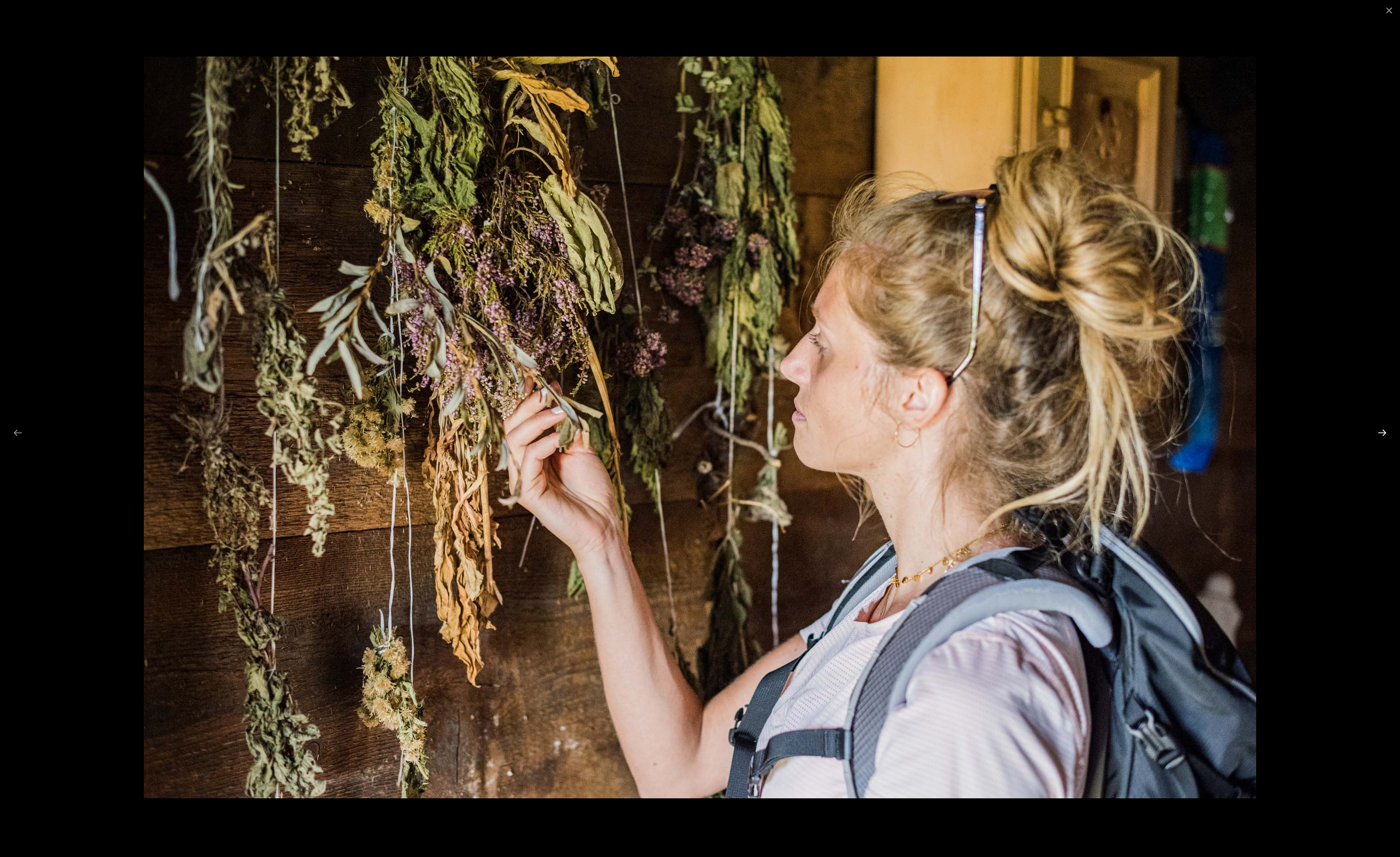
click at [1385, 430] on button "Next slide" at bounding box center [1381, 432] width 18 height 17
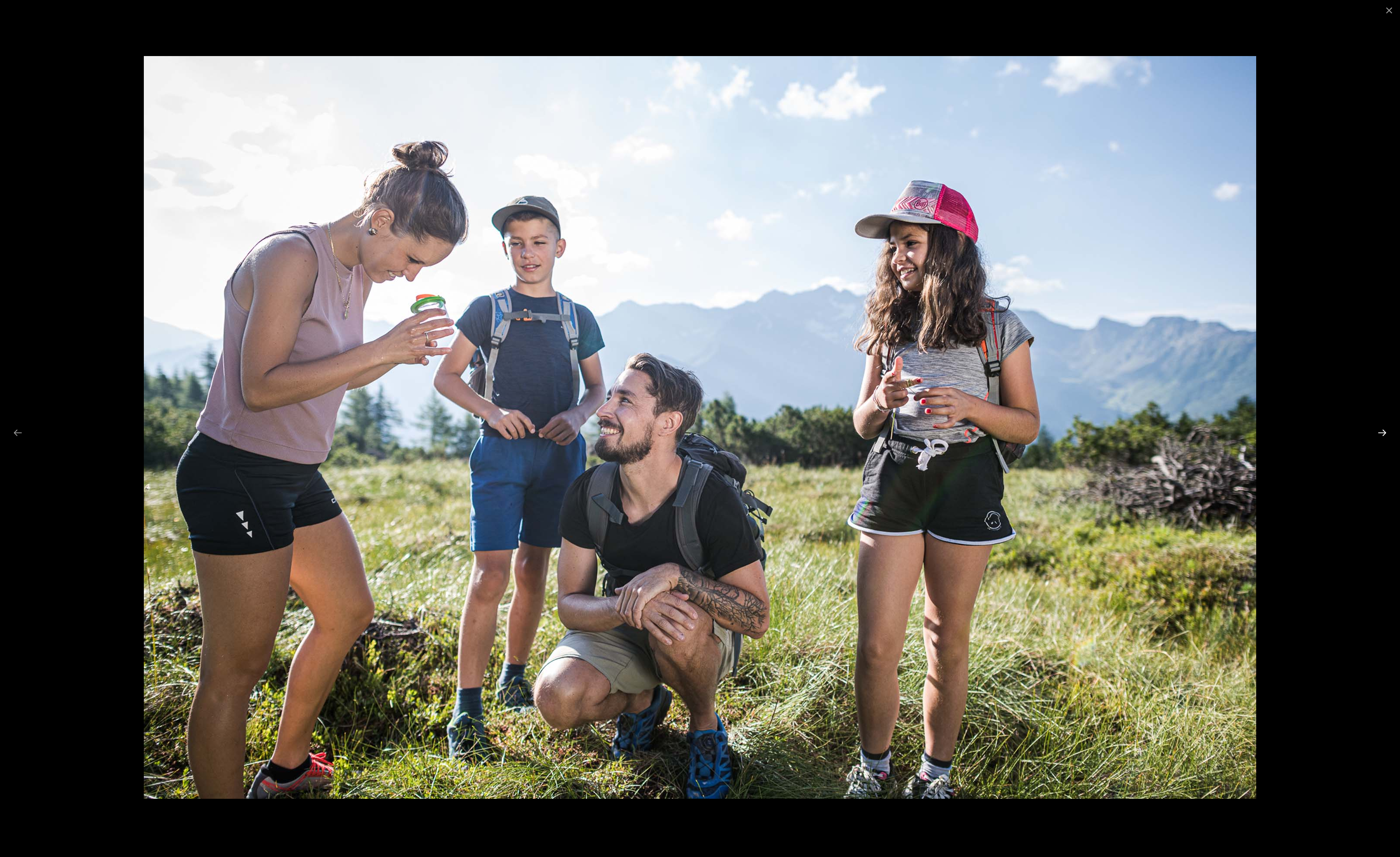
click at [1385, 430] on button "Next slide" at bounding box center [1381, 432] width 18 height 17
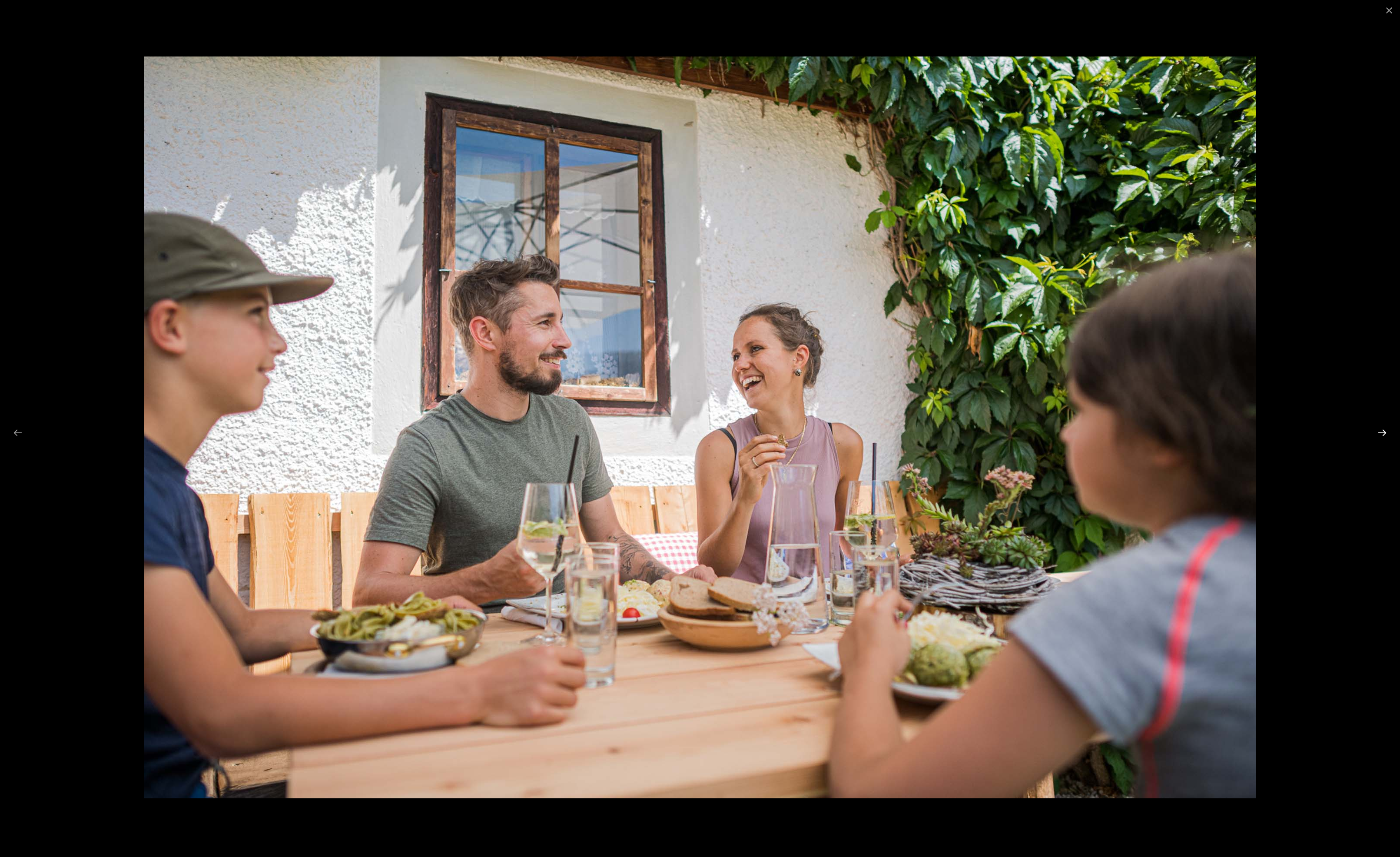
click at [1385, 430] on button "Next slide" at bounding box center [1381, 432] width 18 height 17
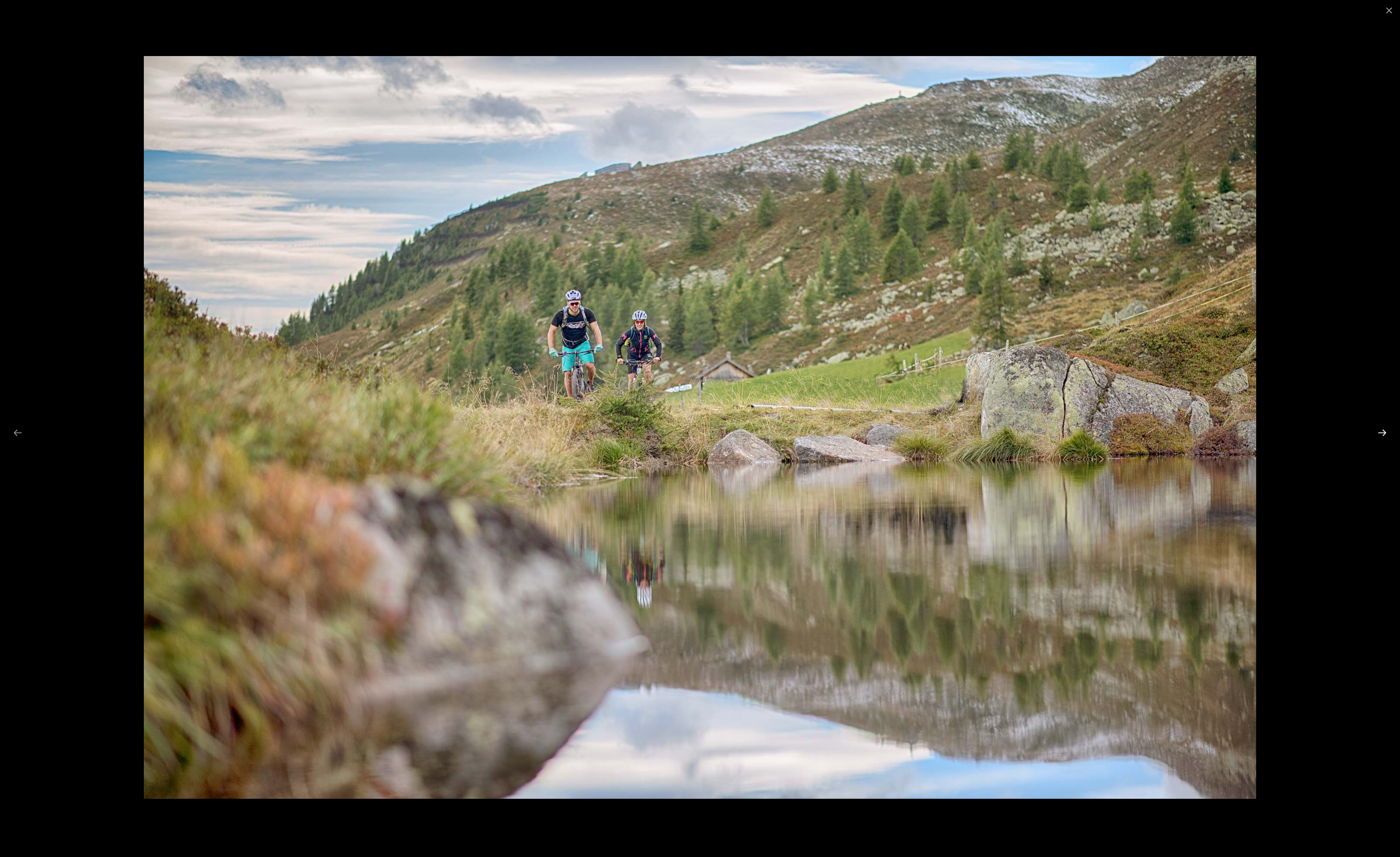
click at [1385, 430] on button "Next slide" at bounding box center [1381, 432] width 18 height 17
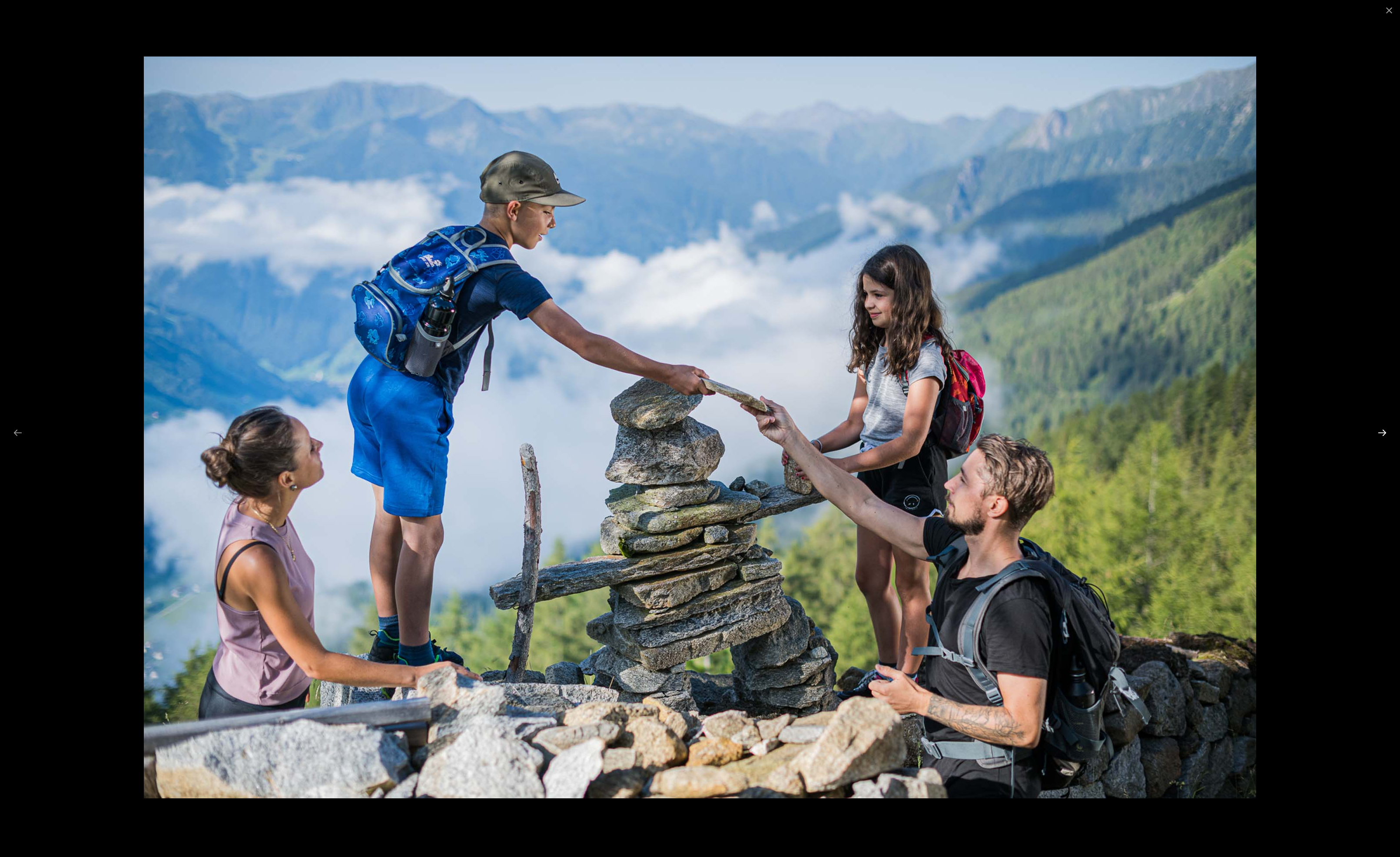
click at [1385, 430] on button "Next slide" at bounding box center [1381, 432] width 18 height 17
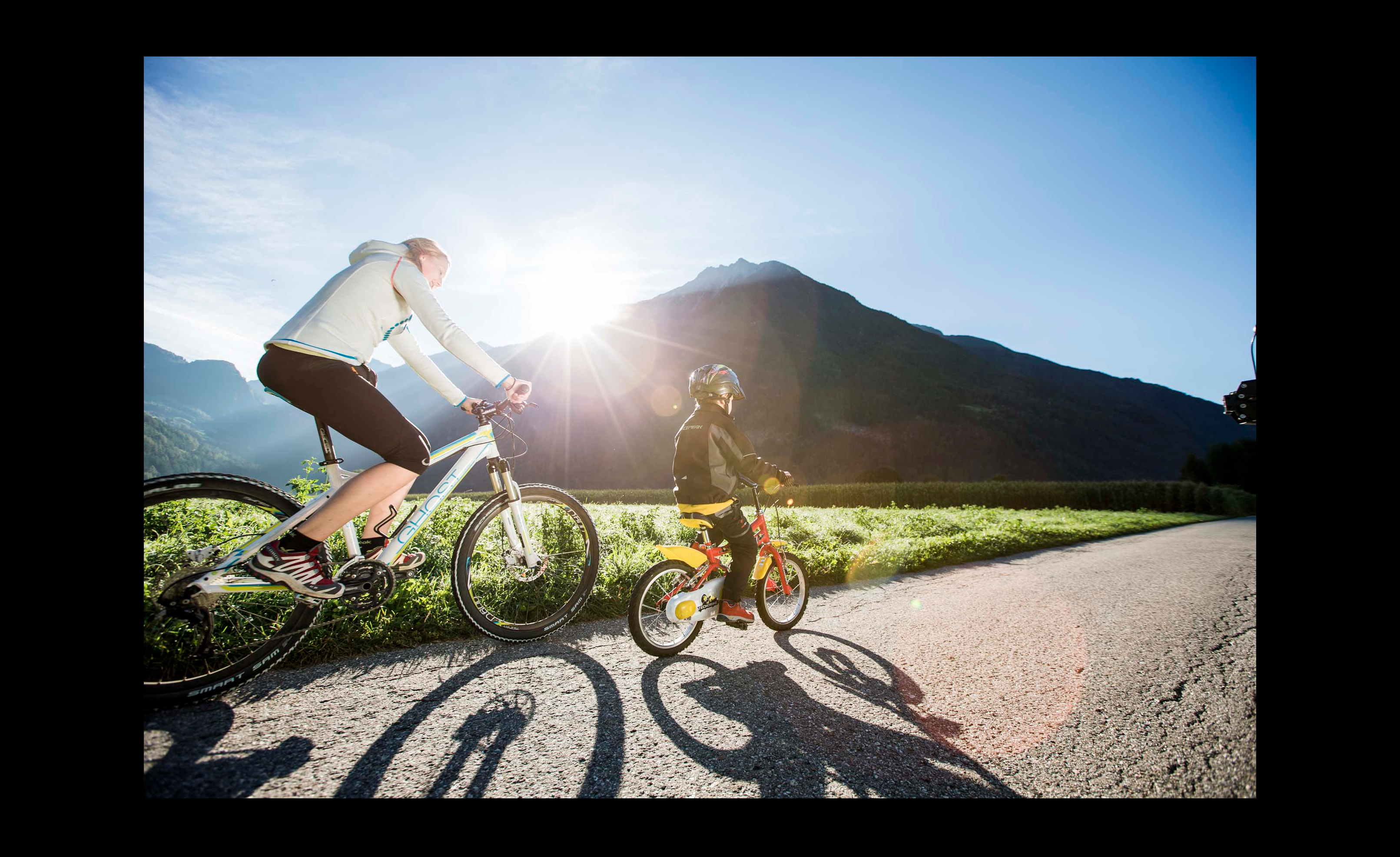
click at [1385, 430] on button "Next slide" at bounding box center [1386, 432] width 18 height 17
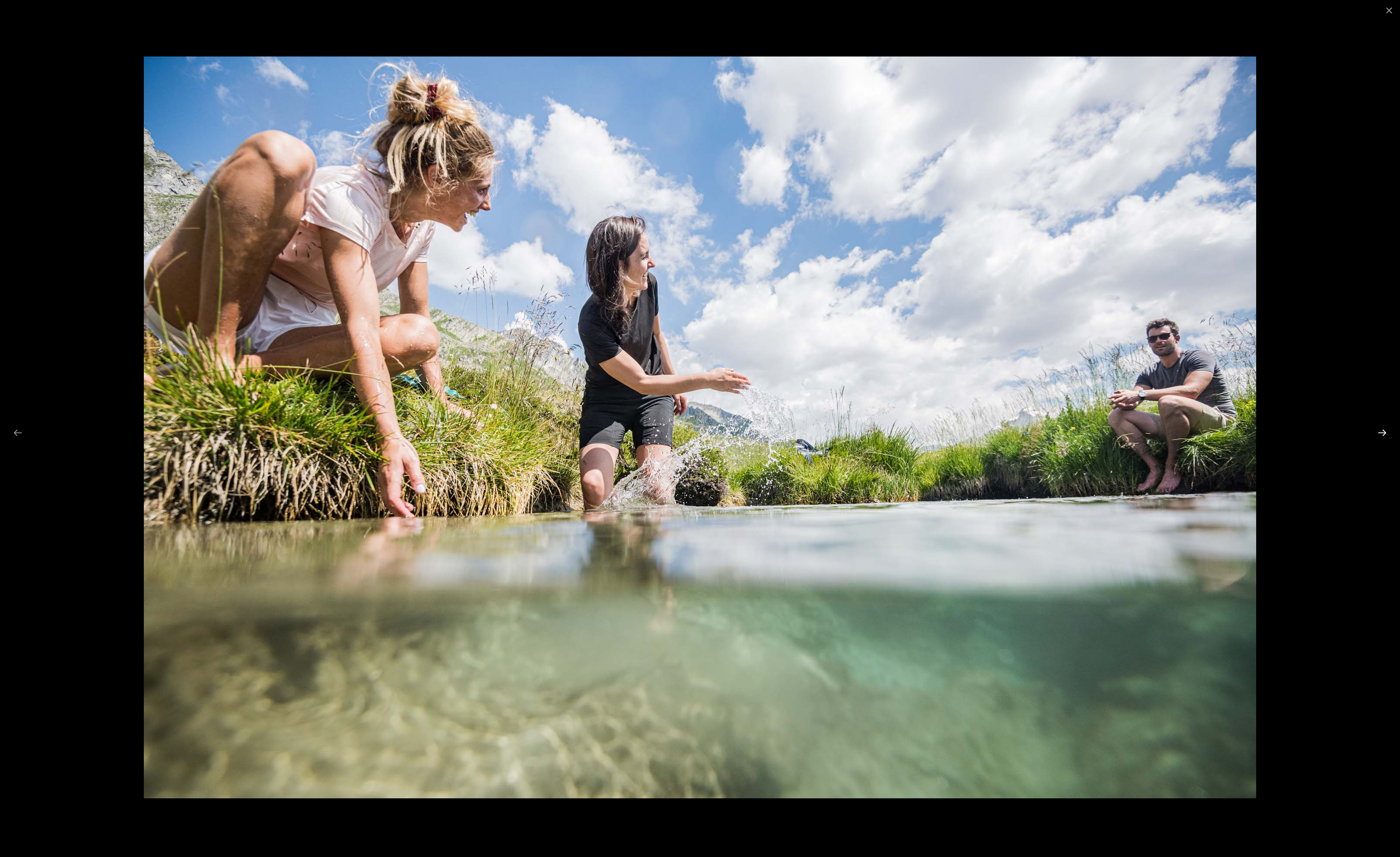
click at [1384, 430] on button "Next slide" at bounding box center [1381, 432] width 18 height 17
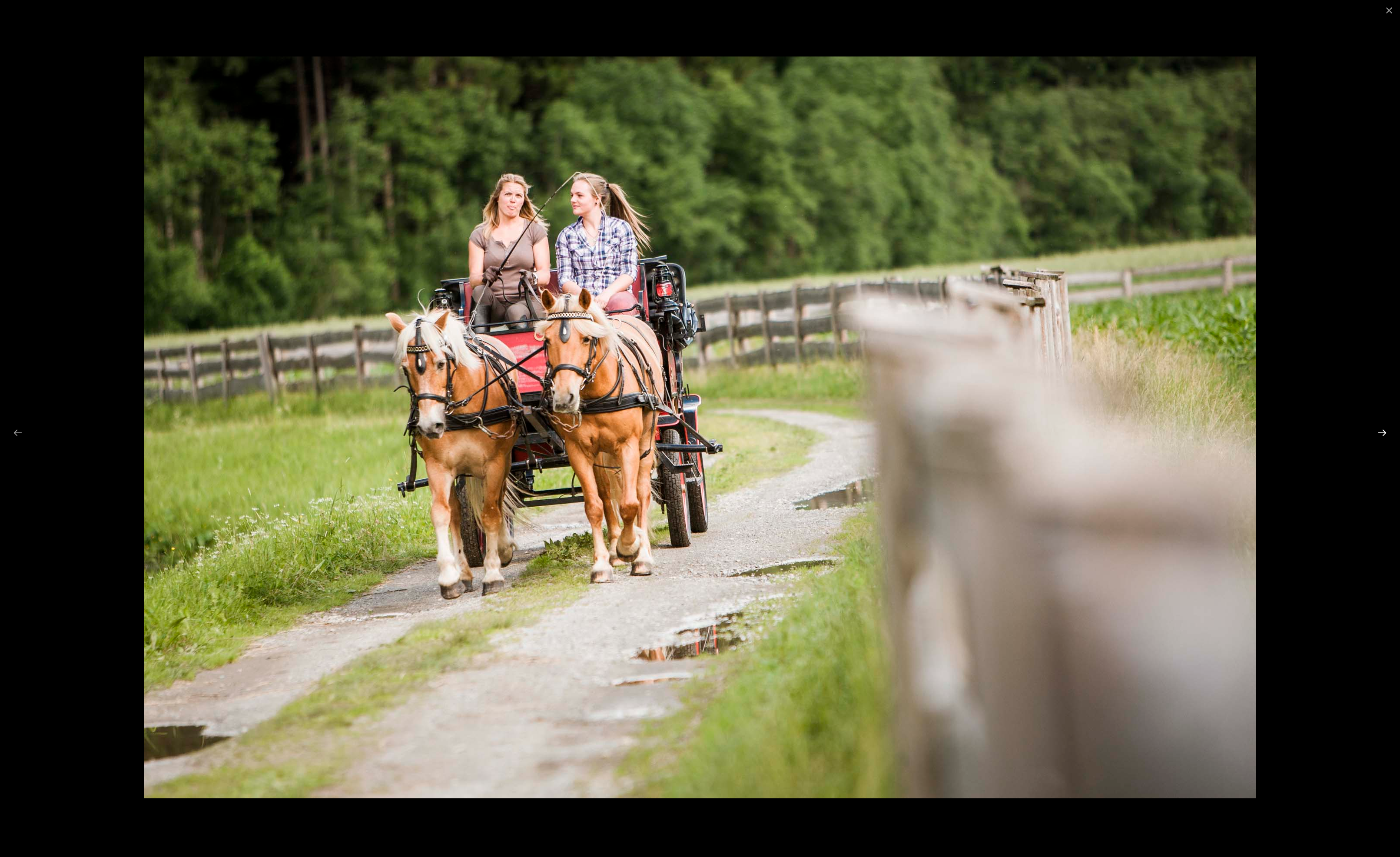
click at [1384, 430] on button "Next slide" at bounding box center [1381, 432] width 18 height 17
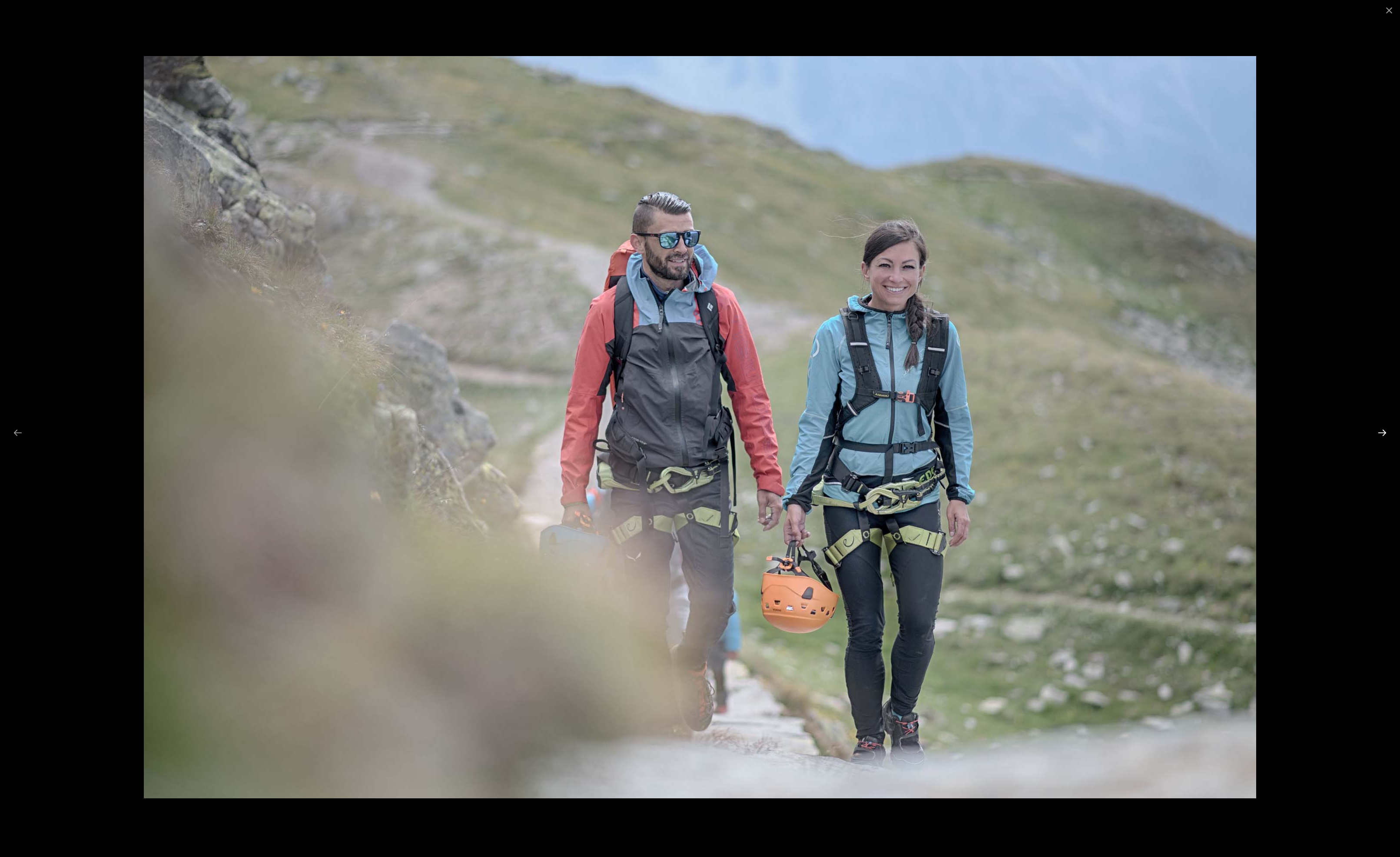
click at [1384, 430] on button "Next slide" at bounding box center [1381, 432] width 18 height 17
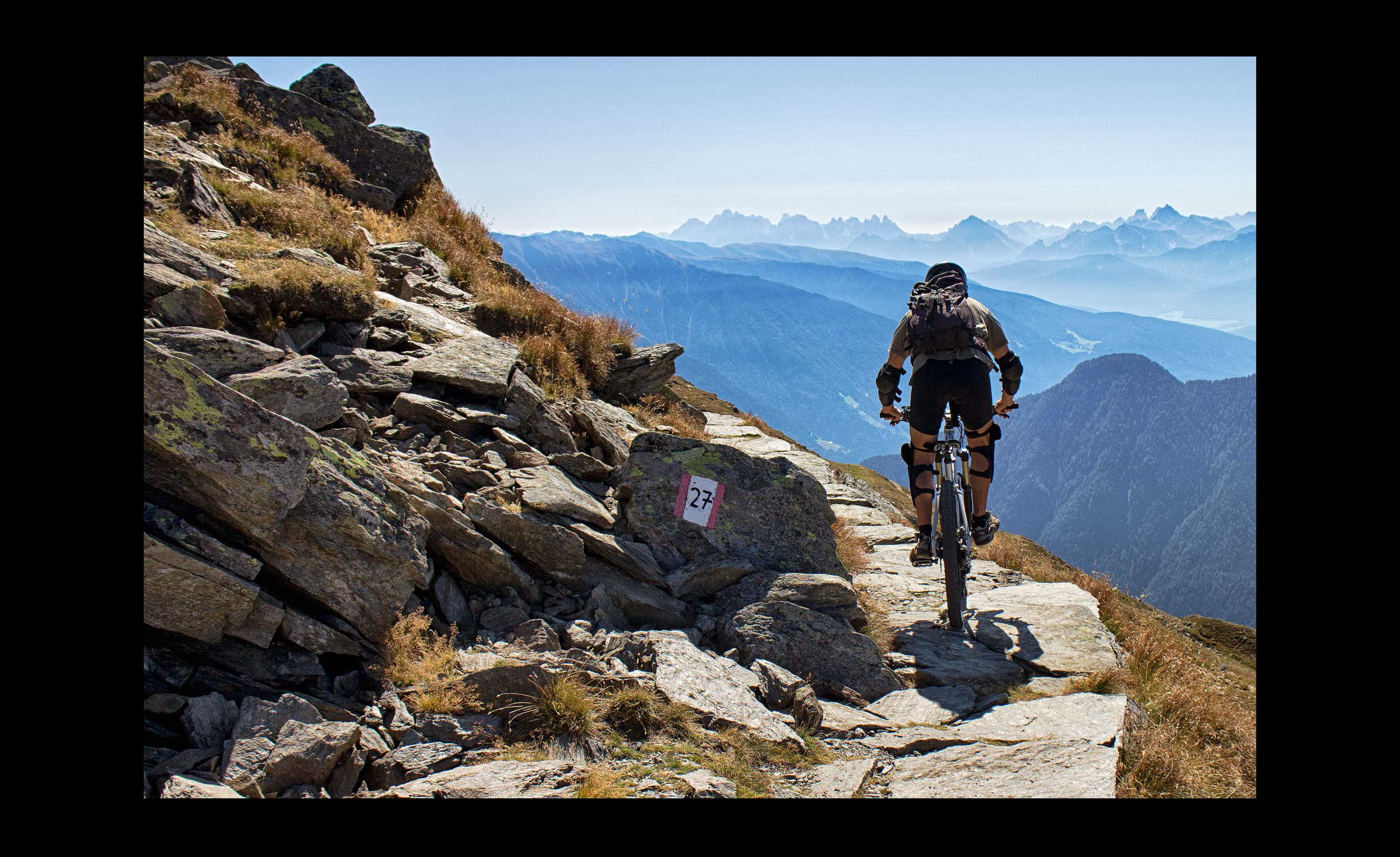
click at [1384, 430] on button "Next slide" at bounding box center [1386, 432] width 18 height 17
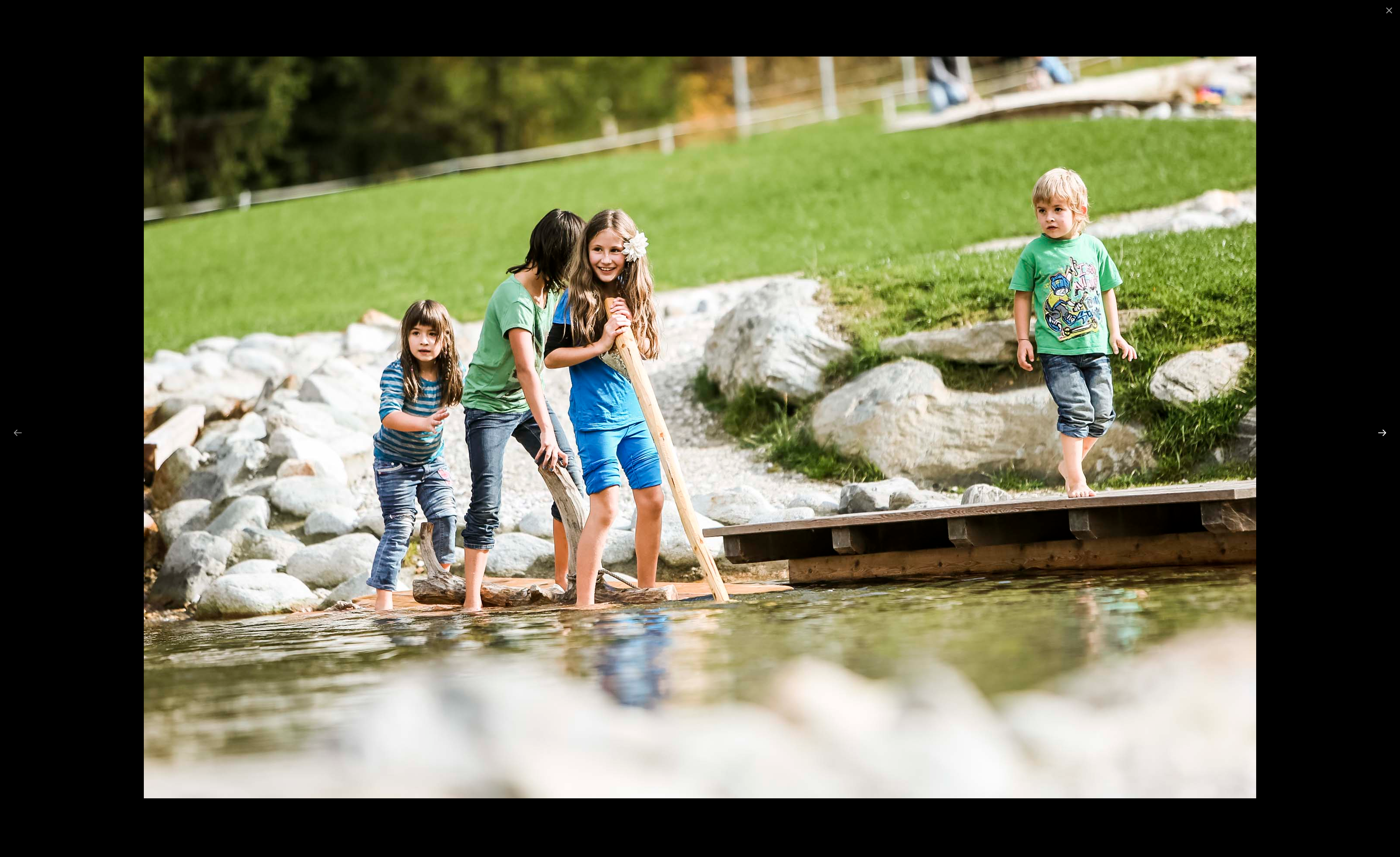
click at [1384, 430] on button "Next slide" at bounding box center [1381, 432] width 18 height 17
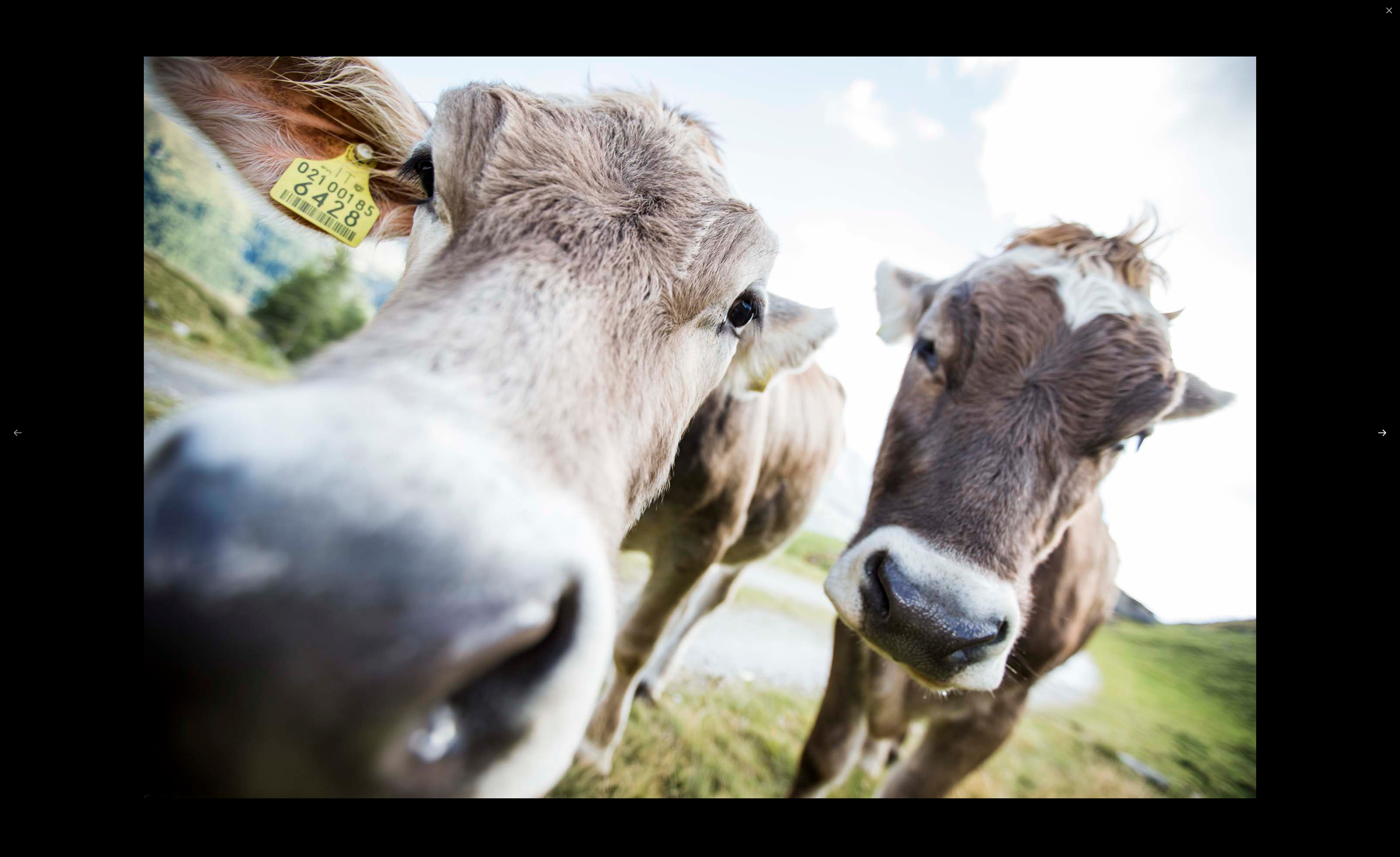
click at [1384, 430] on button "Next slide" at bounding box center [1381, 432] width 18 height 17
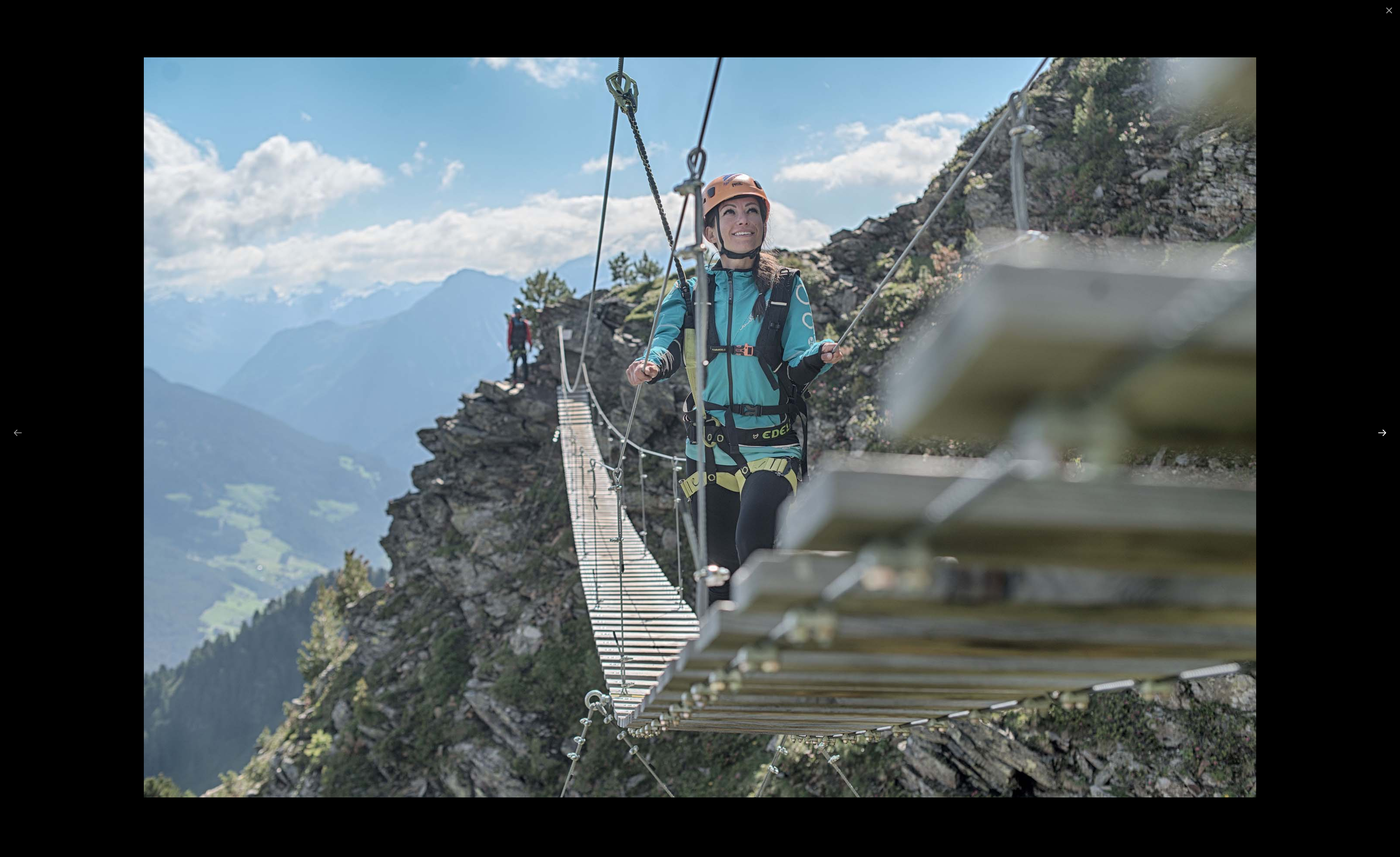
click at [1384, 430] on button "Next slide" at bounding box center [1381, 432] width 18 height 17
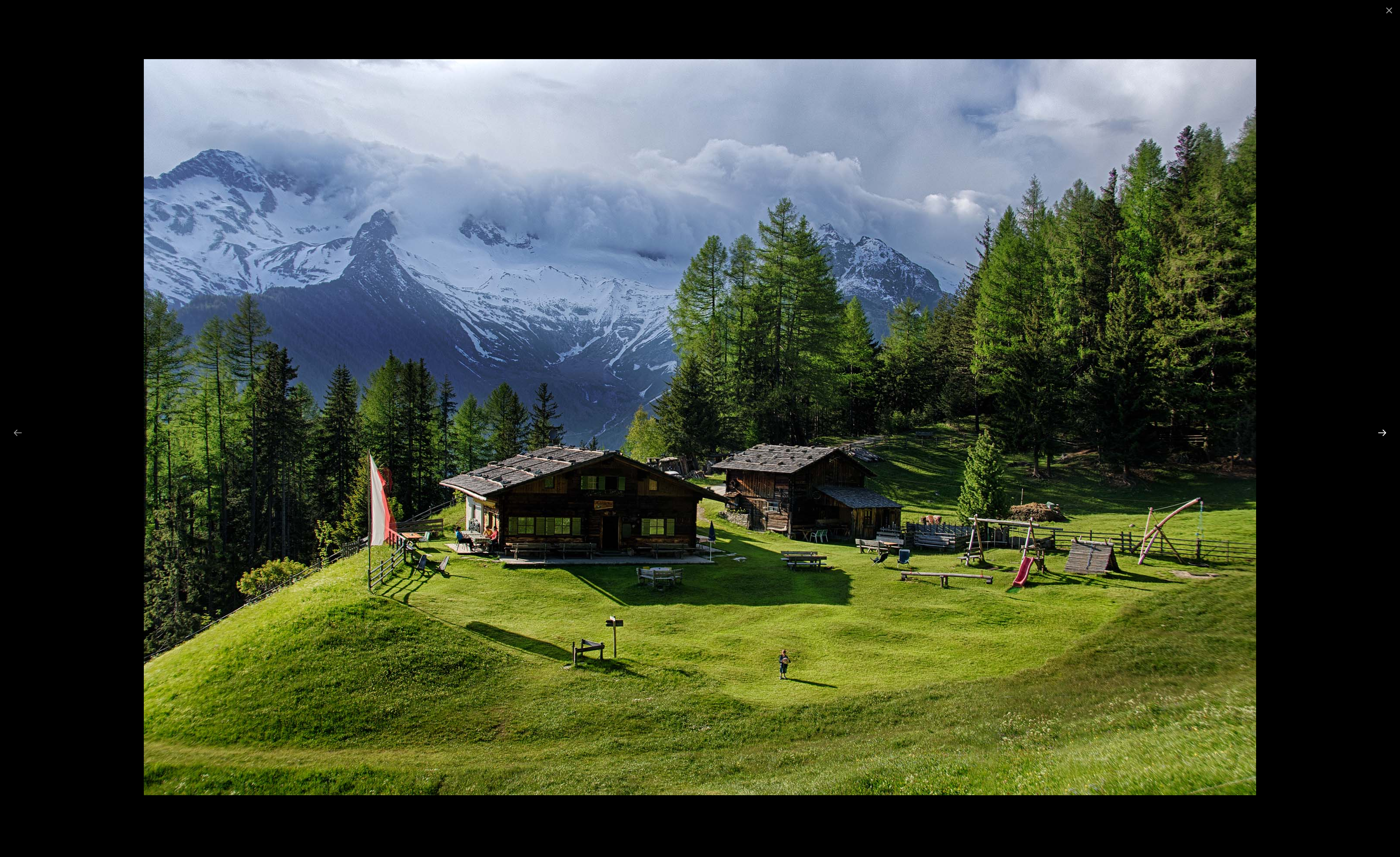
click at [1384, 430] on button "Next slide" at bounding box center [1381, 432] width 18 height 17
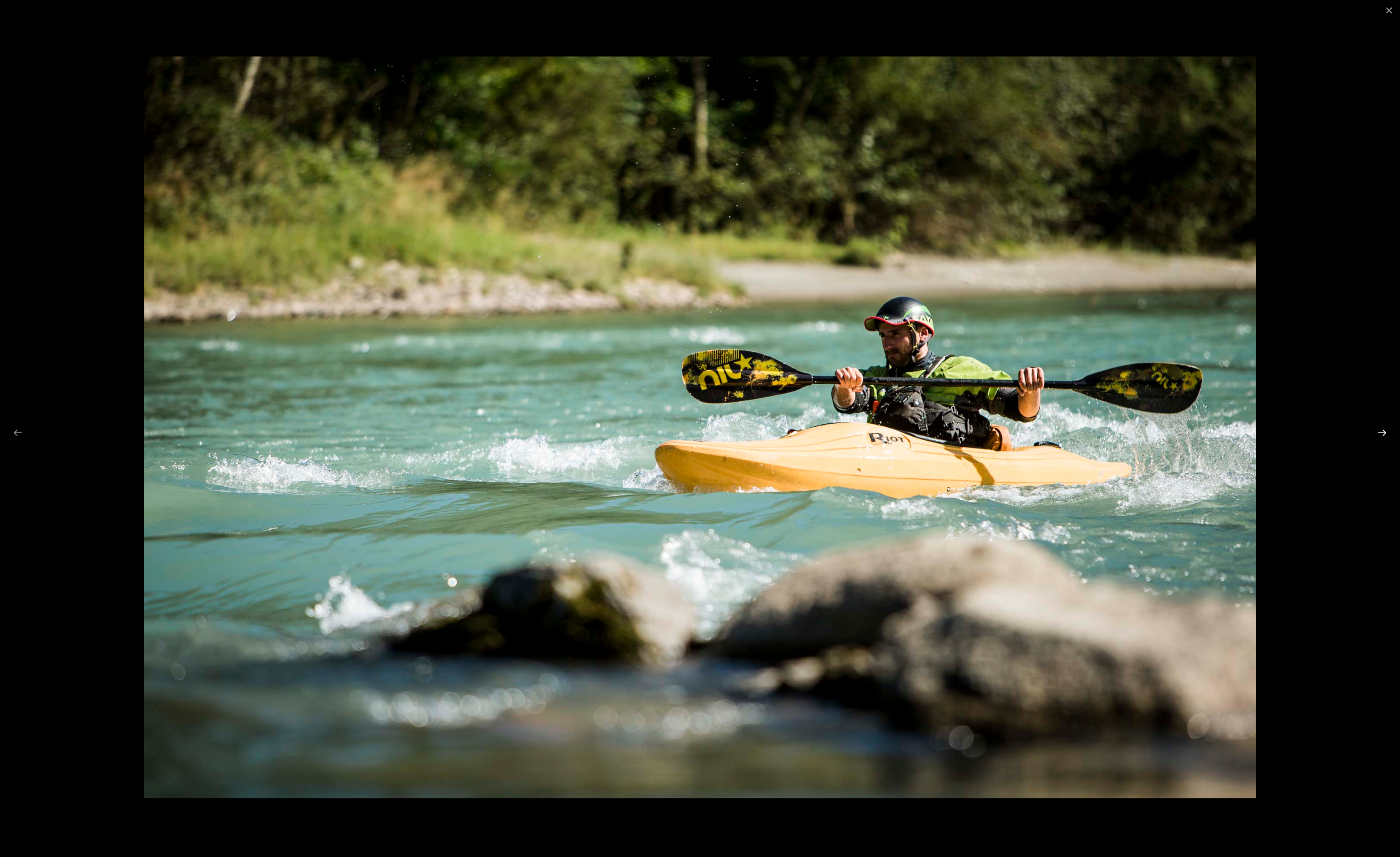
click at [1384, 430] on button "Next slide" at bounding box center [1381, 432] width 18 height 17
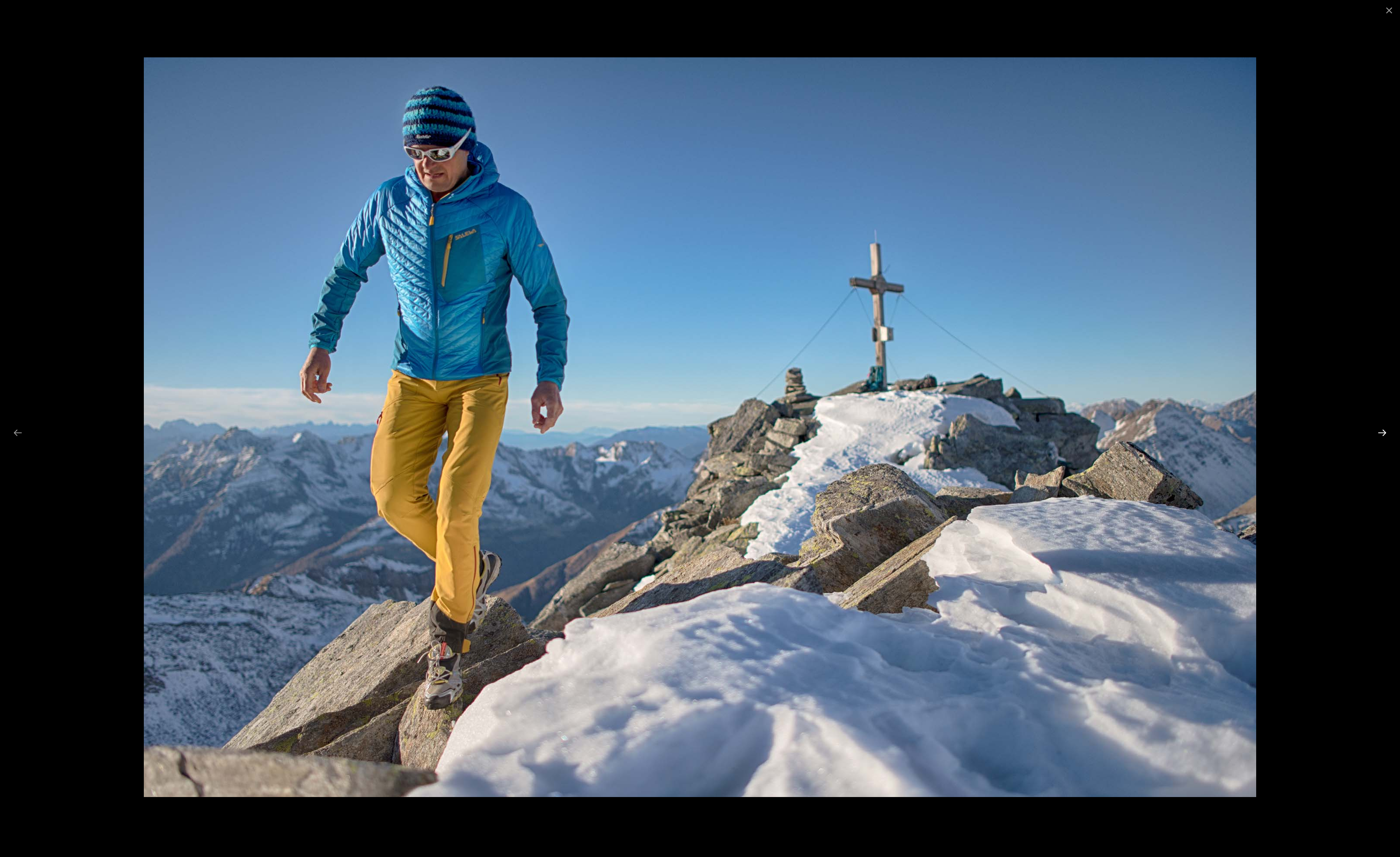
click at [1384, 430] on button "Next slide" at bounding box center [1381, 432] width 18 height 17
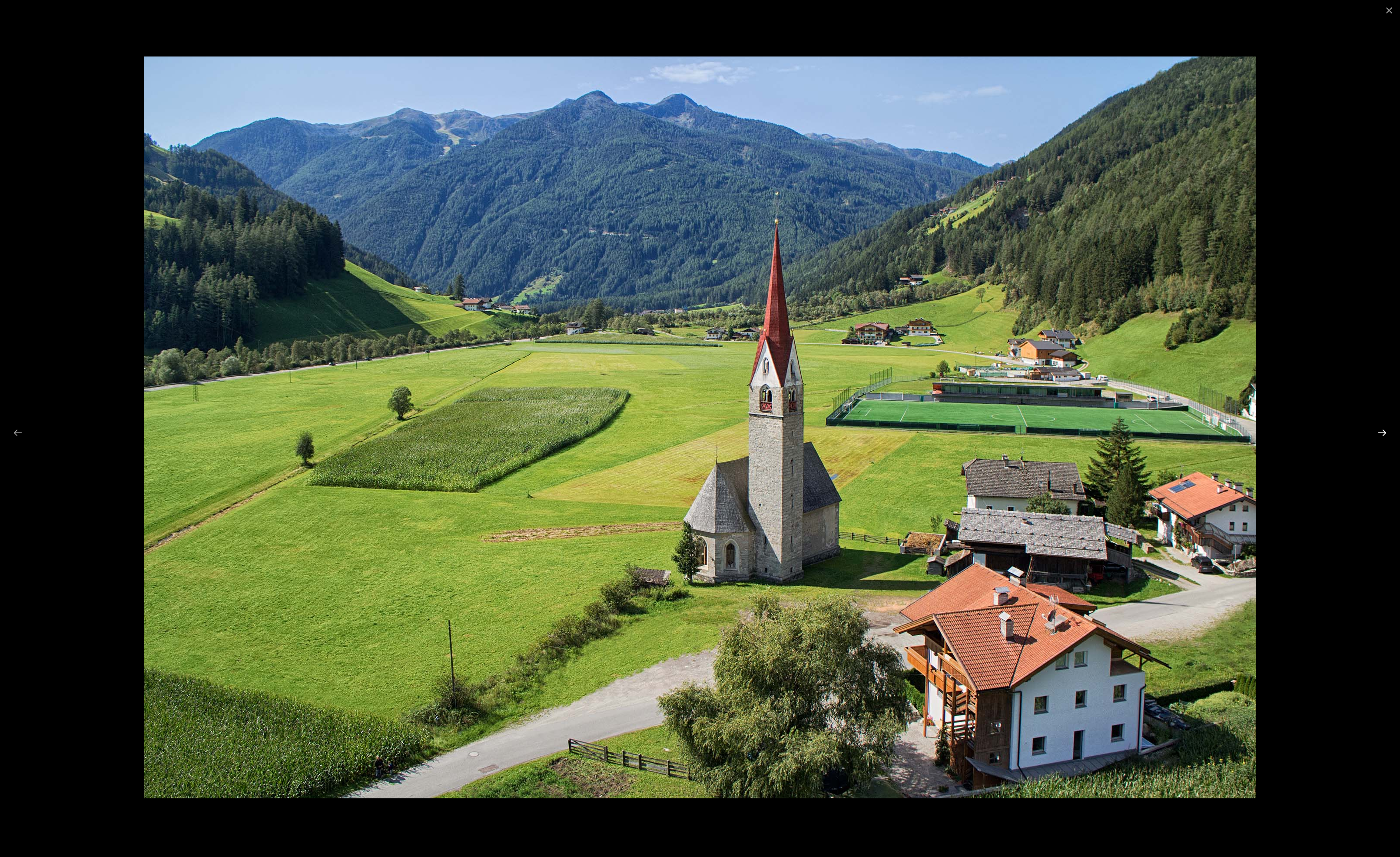
click at [1384, 430] on button "Next slide" at bounding box center [1381, 432] width 18 height 17
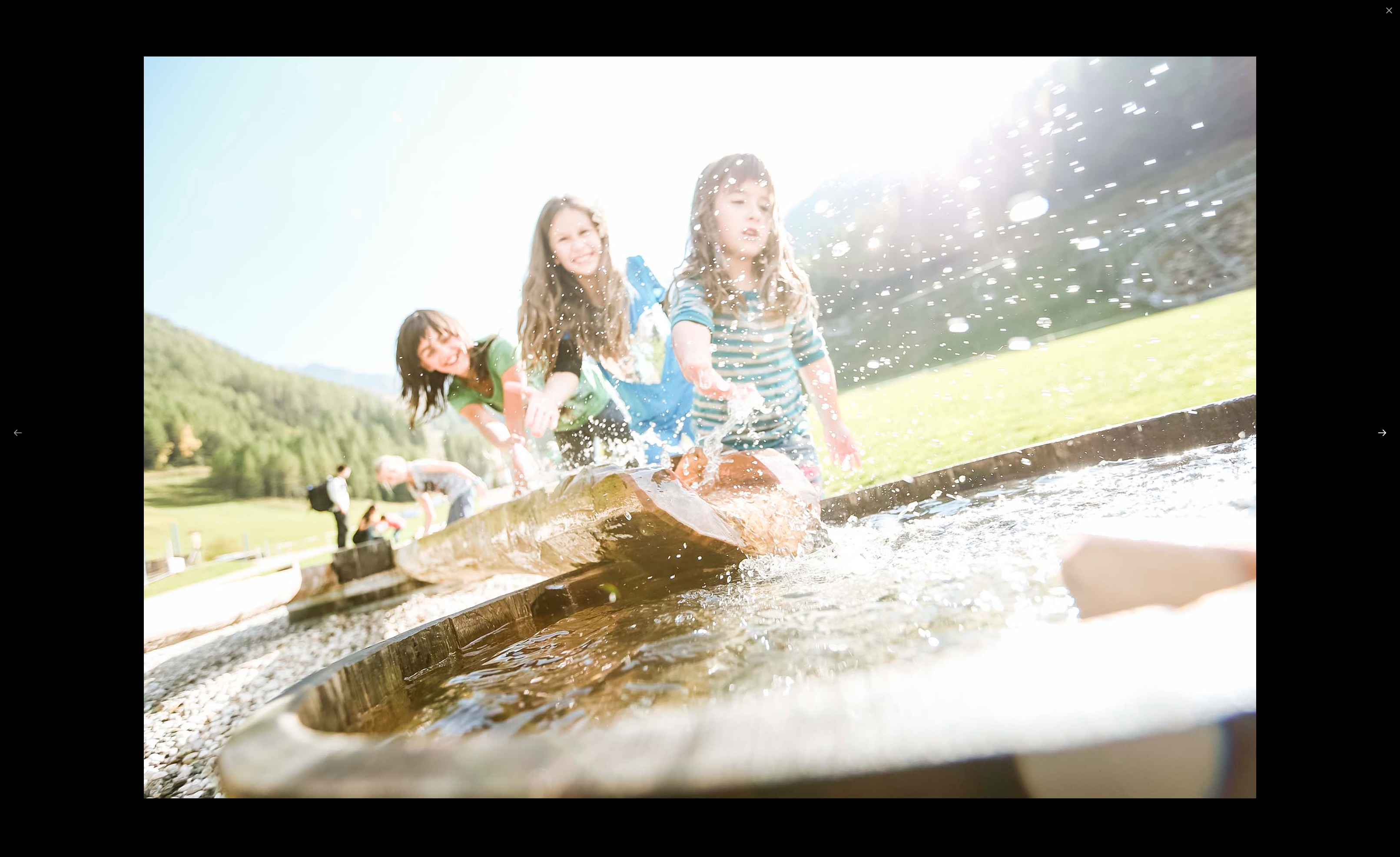
click at [1384, 430] on button "Next slide" at bounding box center [1381, 432] width 18 height 17
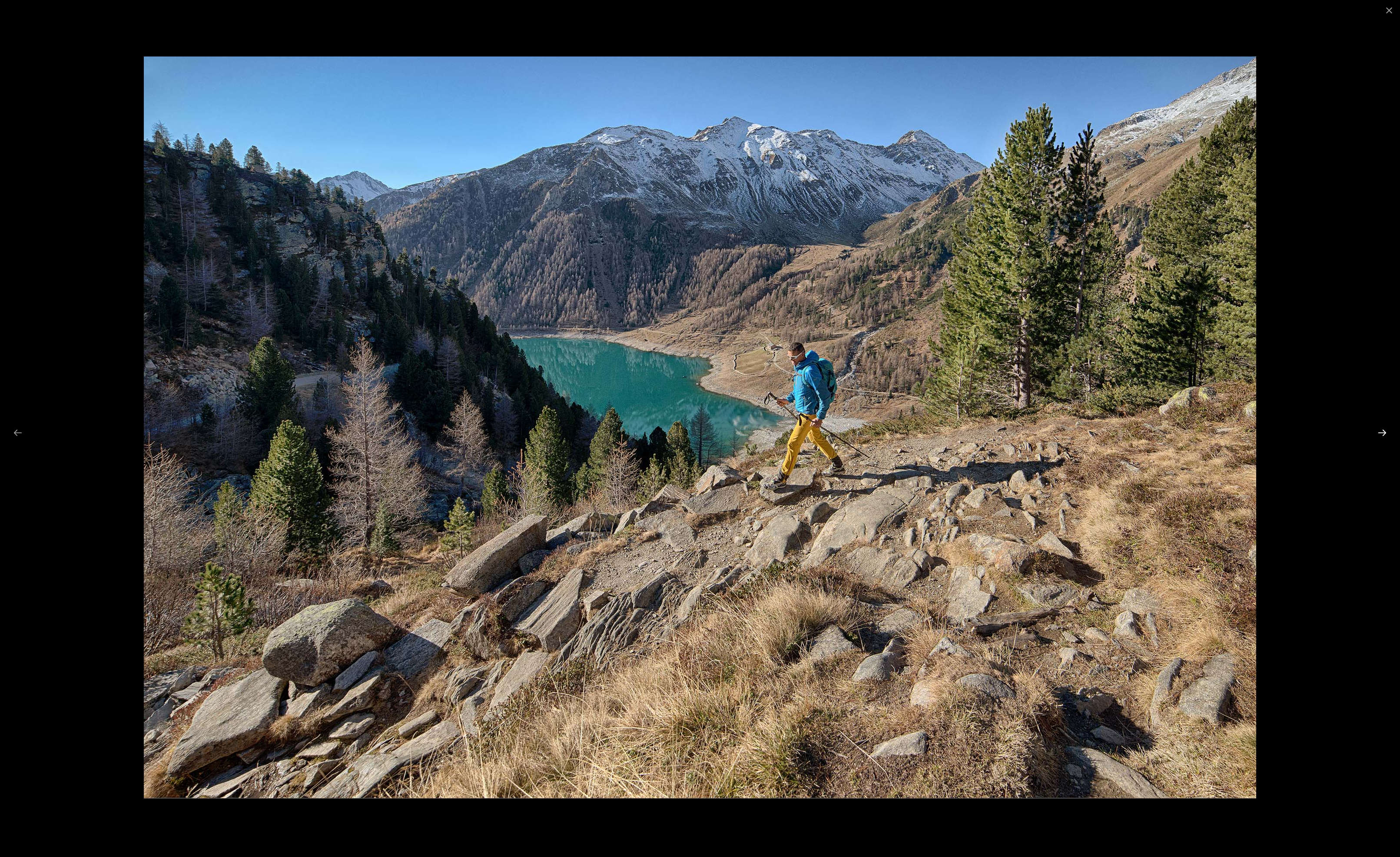
click at [1384, 430] on button "Next slide" at bounding box center [1381, 432] width 18 height 17
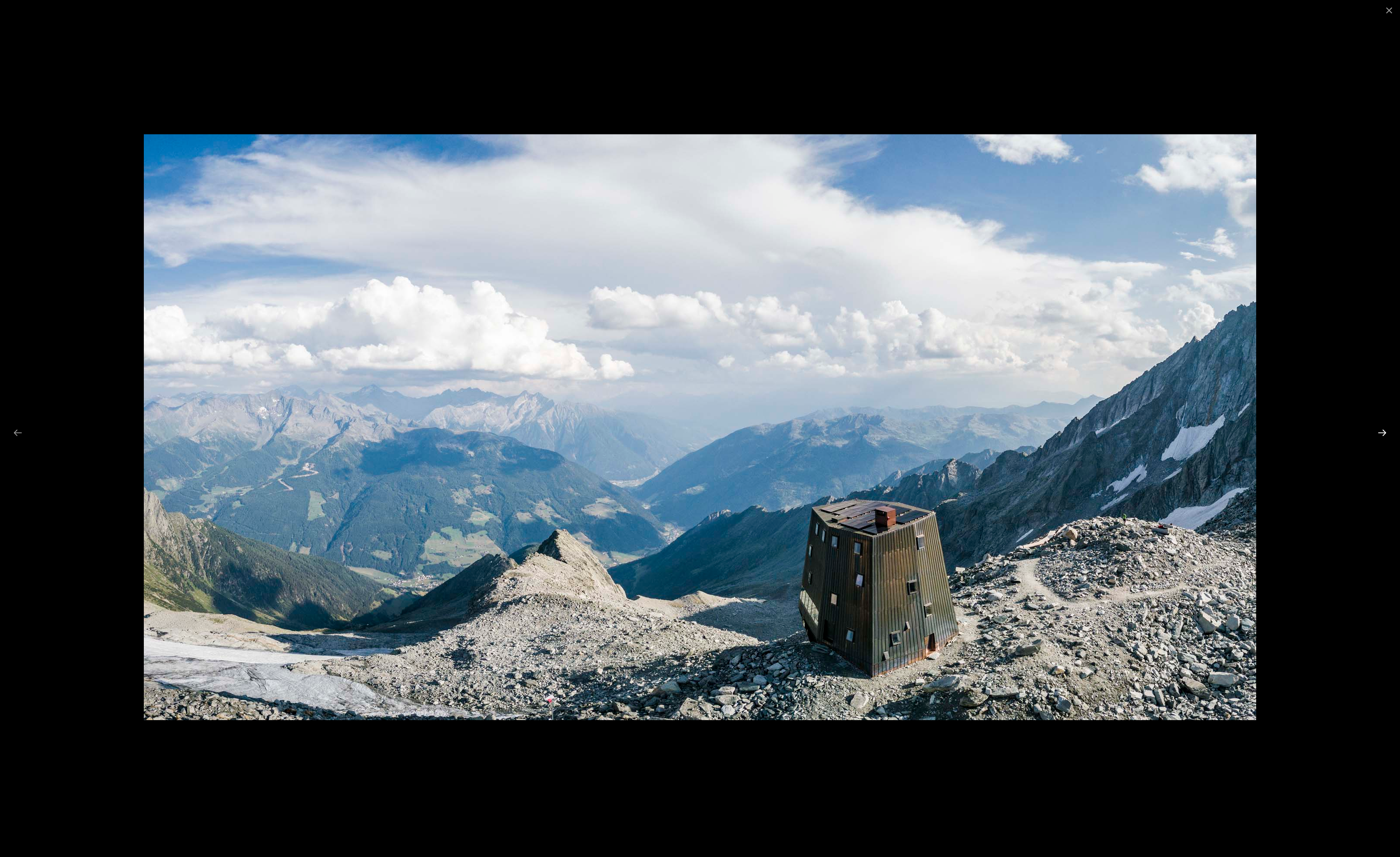
click at [1384, 430] on button "Next slide" at bounding box center [1381, 432] width 18 height 17
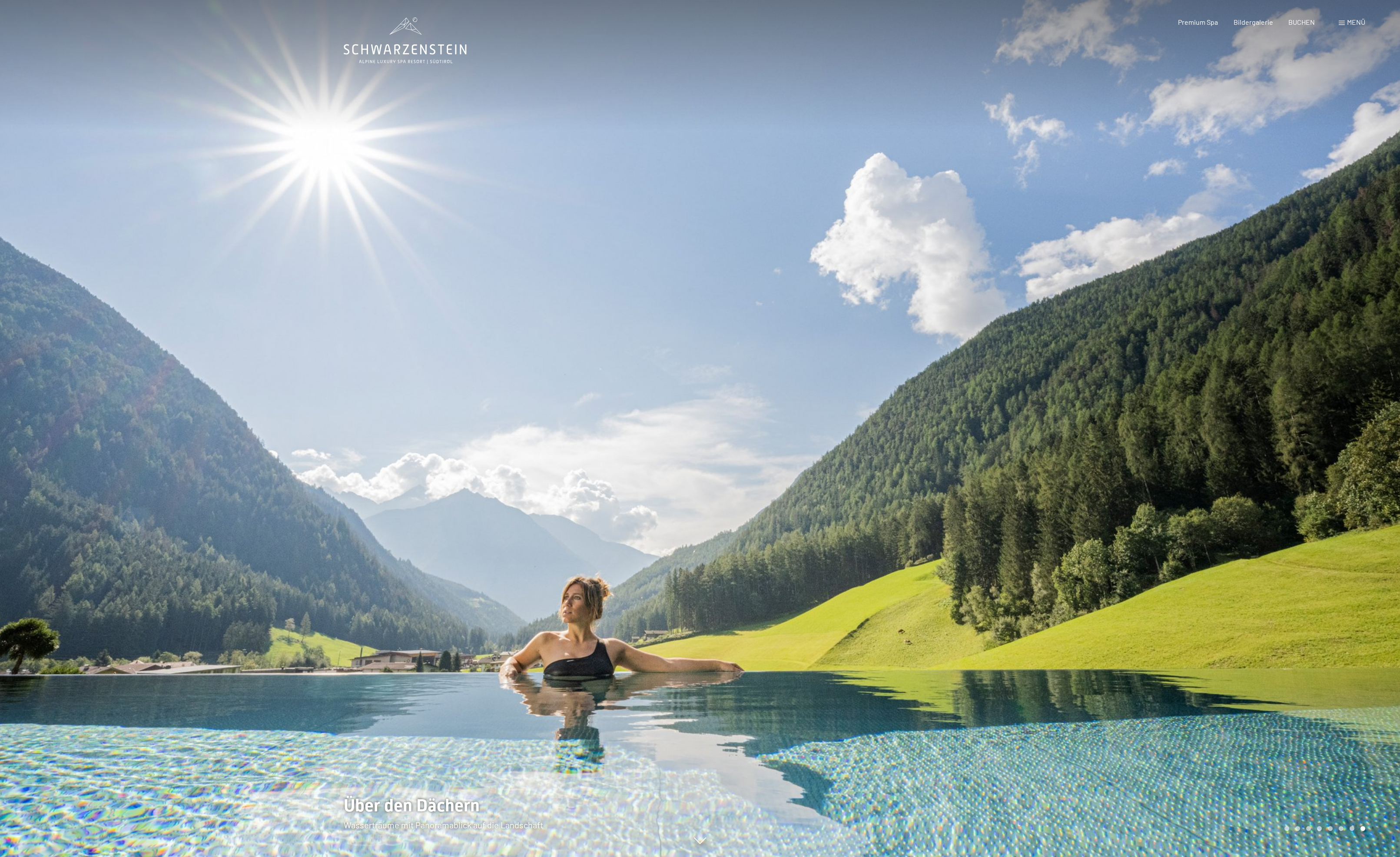
click at [1339, 25] on span at bounding box center [1342, 23] width 6 height 4
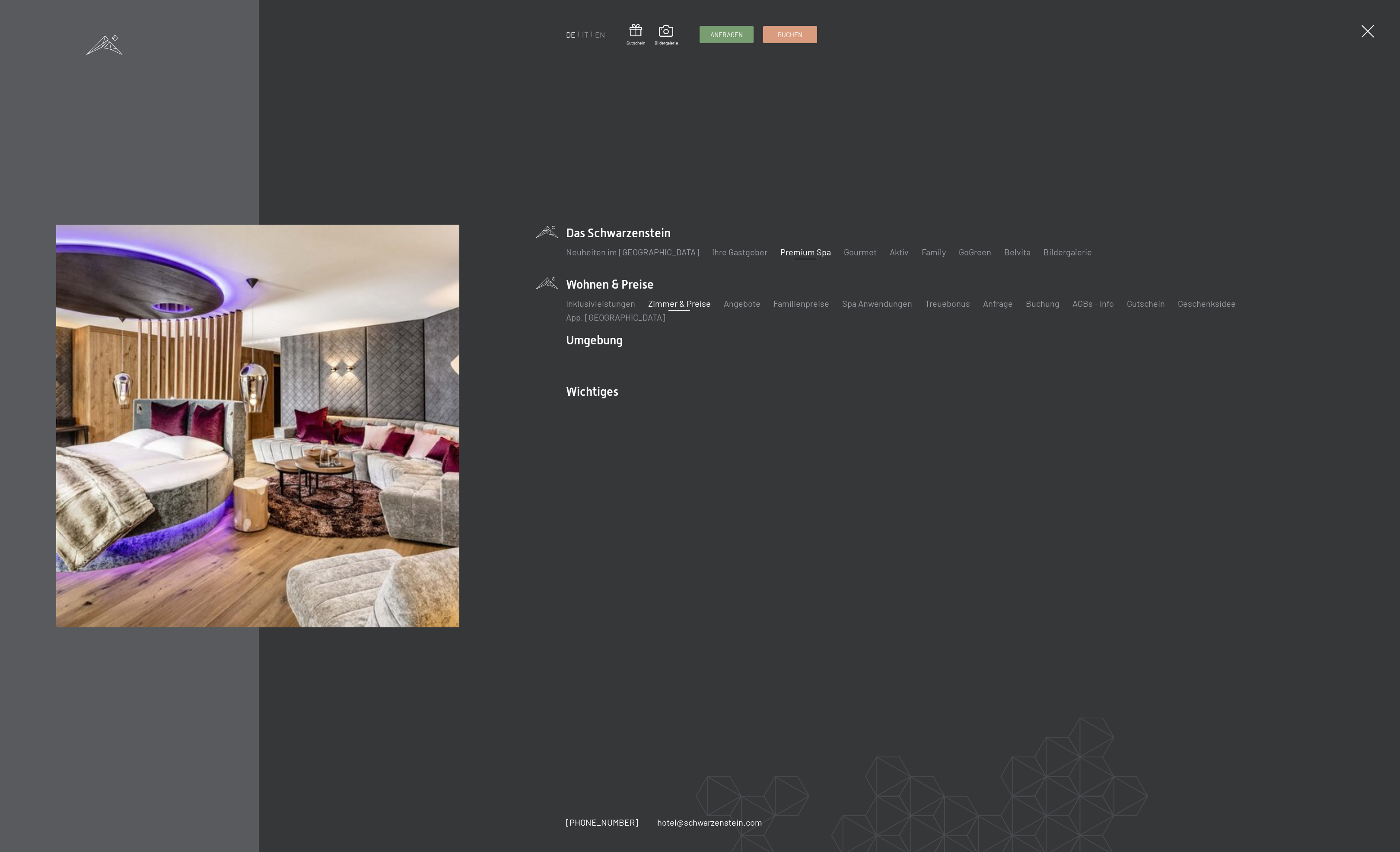
click at [667, 309] on link "Zimmer & Preise" at bounding box center [679, 303] width 62 height 10
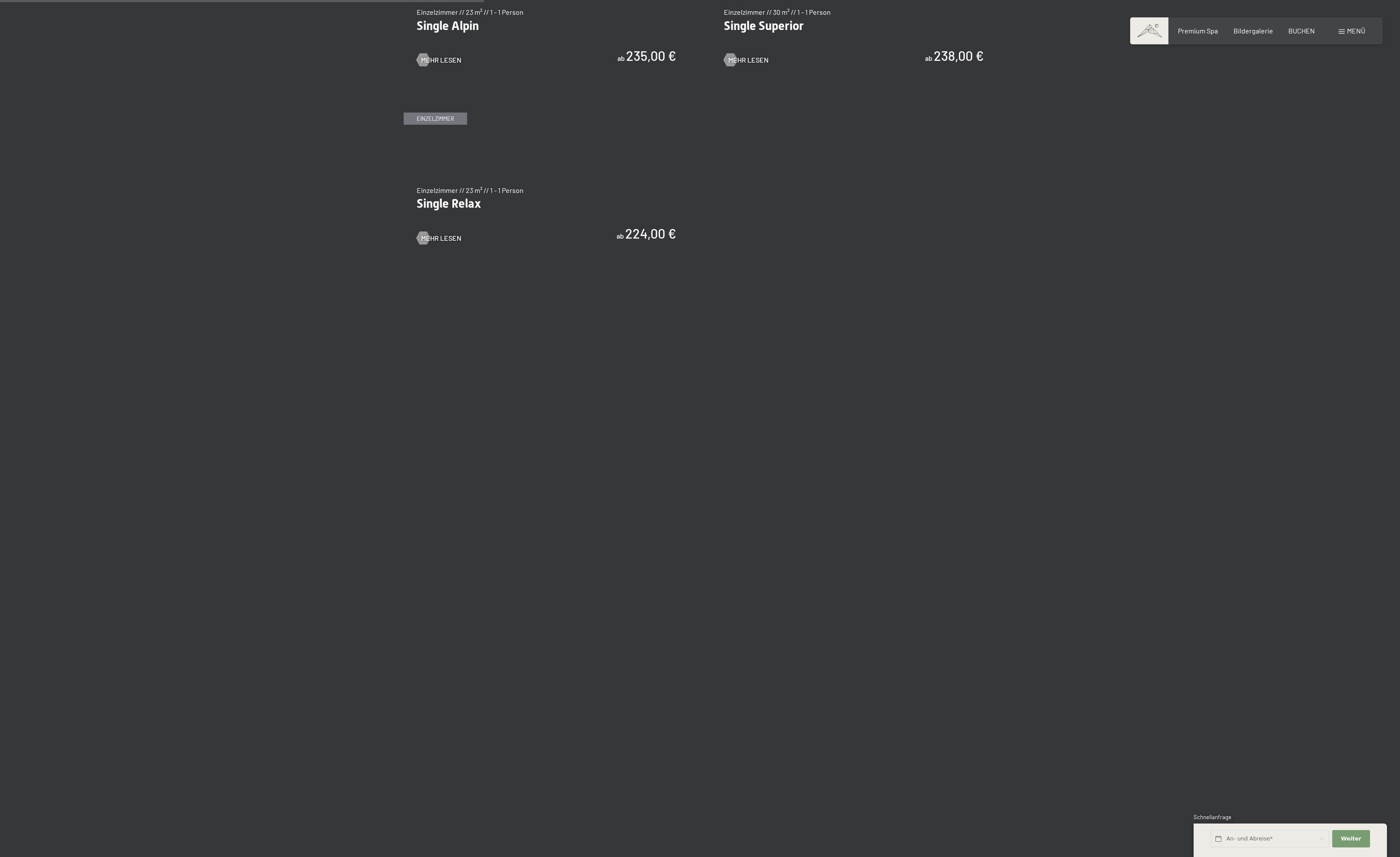
scroll to position [1566, 0]
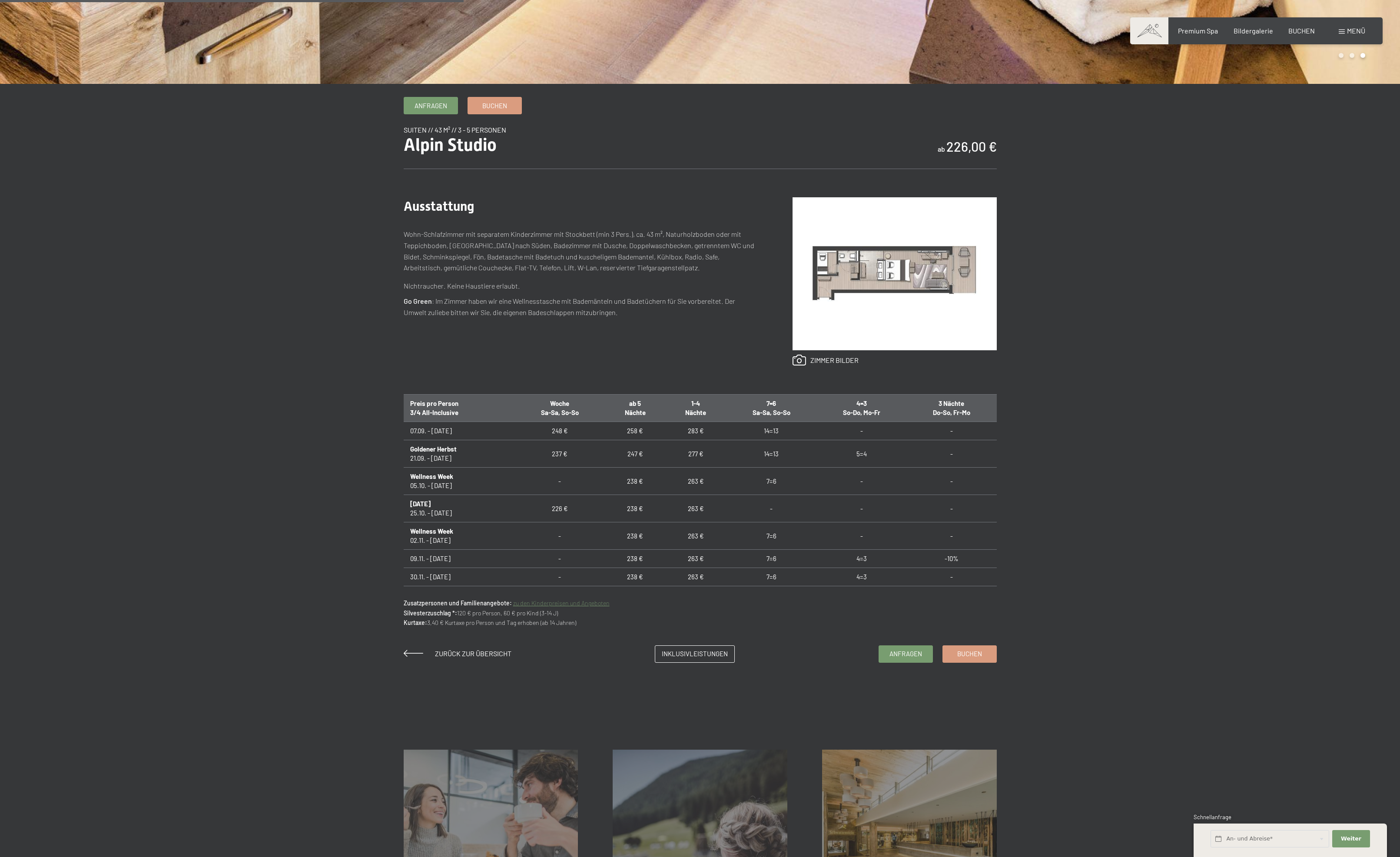
scroll to position [556, 0]
